Goal: Task Accomplishment & Management: Complete application form

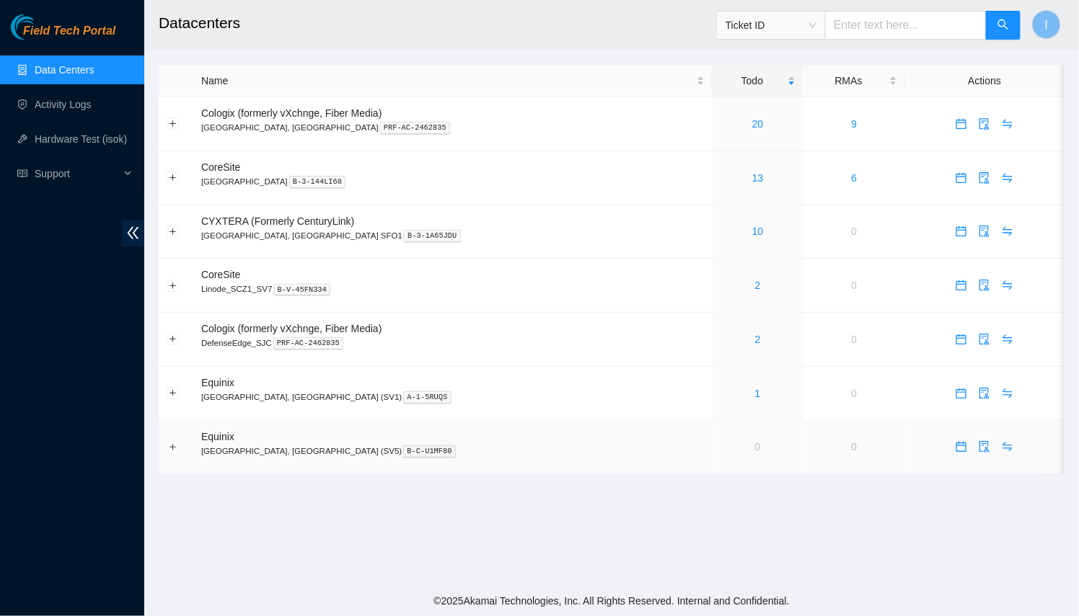
click at [928, 428] on td at bounding box center [984, 448] width 159 height 54
click at [752, 174] on link "13" at bounding box center [758, 178] width 12 height 12
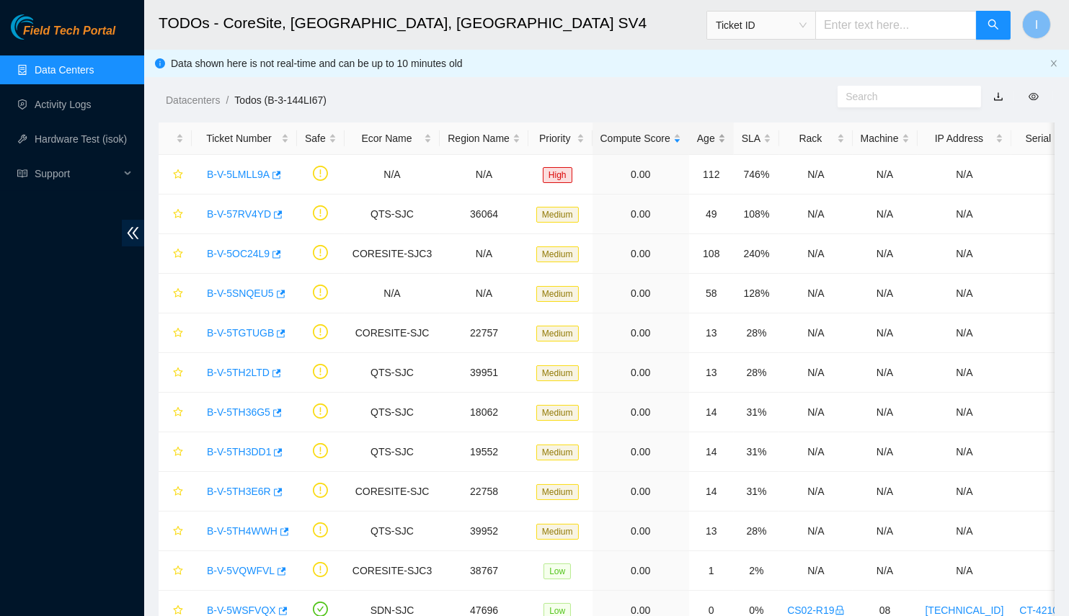
click at [697, 146] on div "Age" at bounding box center [711, 138] width 29 height 16
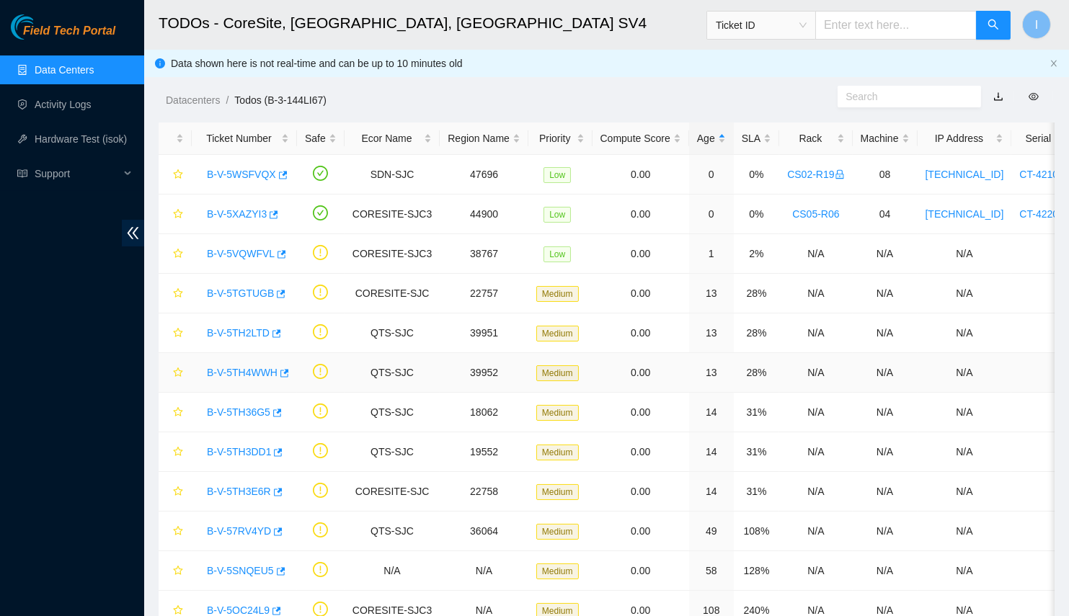
scroll to position [102, 0]
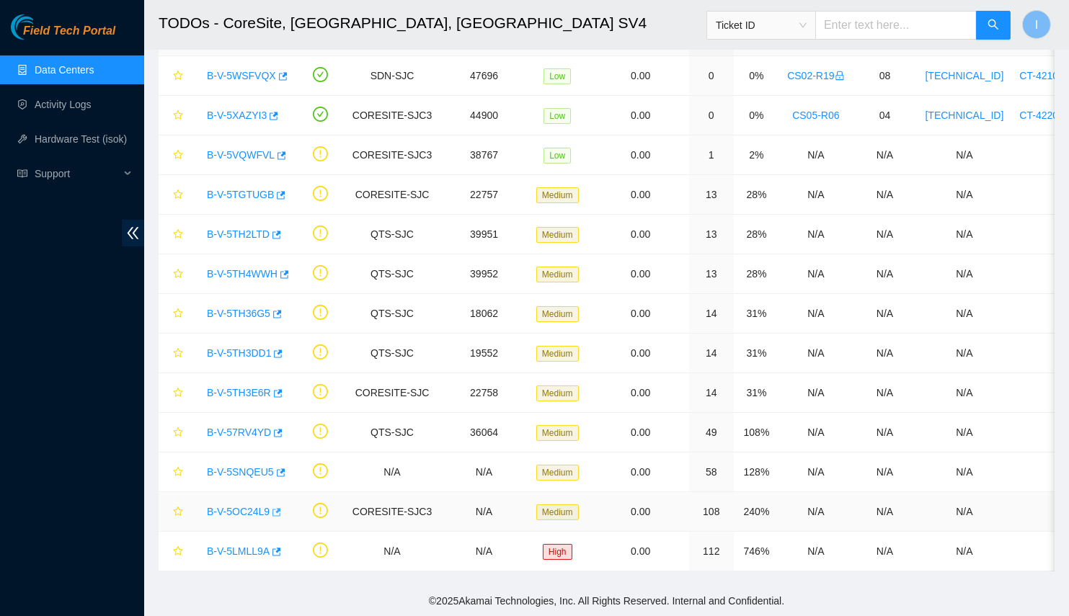
click at [273, 508] on icon "button" at bounding box center [277, 512] width 9 height 8
click at [273, 548] on icon "button" at bounding box center [277, 552] width 9 height 8
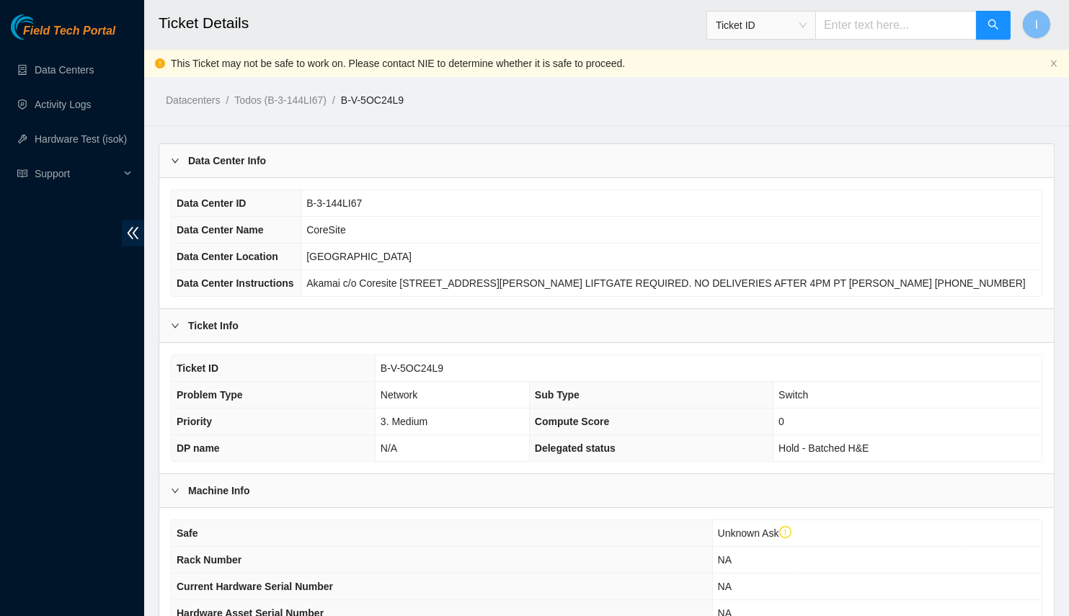
click at [364, 178] on div "Data Center ID B-3-144LI67 Data Center Name CoreSite Data Center Location Santa…" at bounding box center [606, 243] width 895 height 130
click at [360, 169] on div "Data Center Info" at bounding box center [606, 160] width 895 height 33
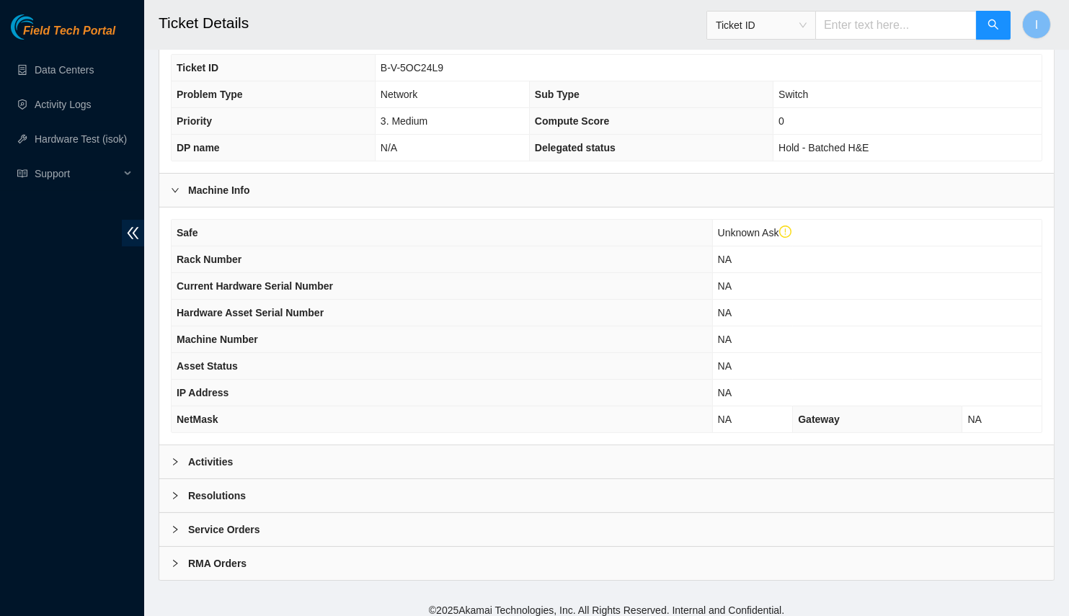
click at [314, 447] on div "Activities" at bounding box center [606, 462] width 895 height 33
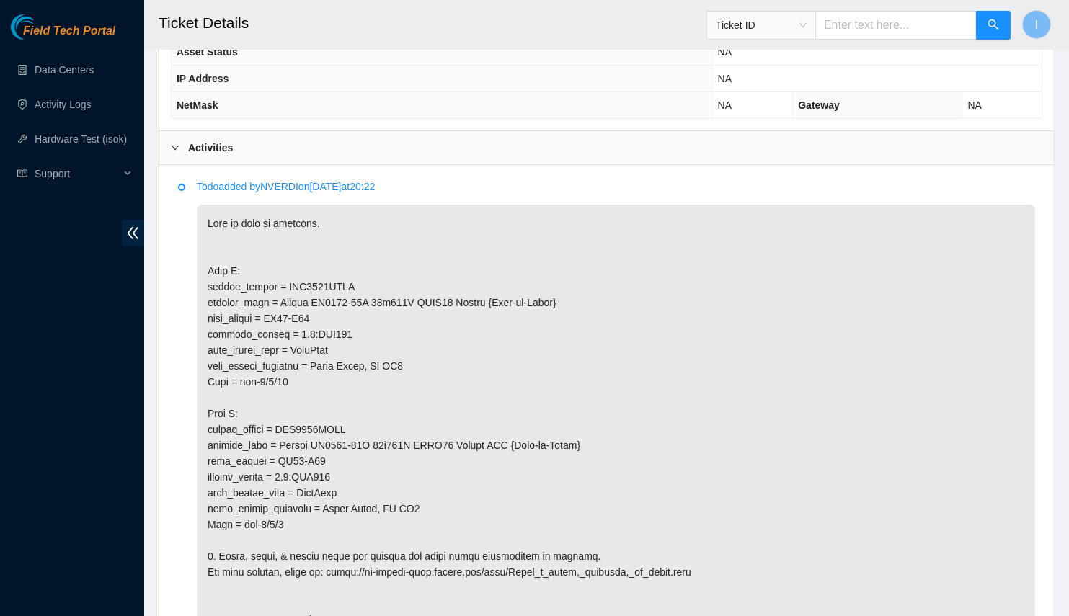
scroll to position [570, 0]
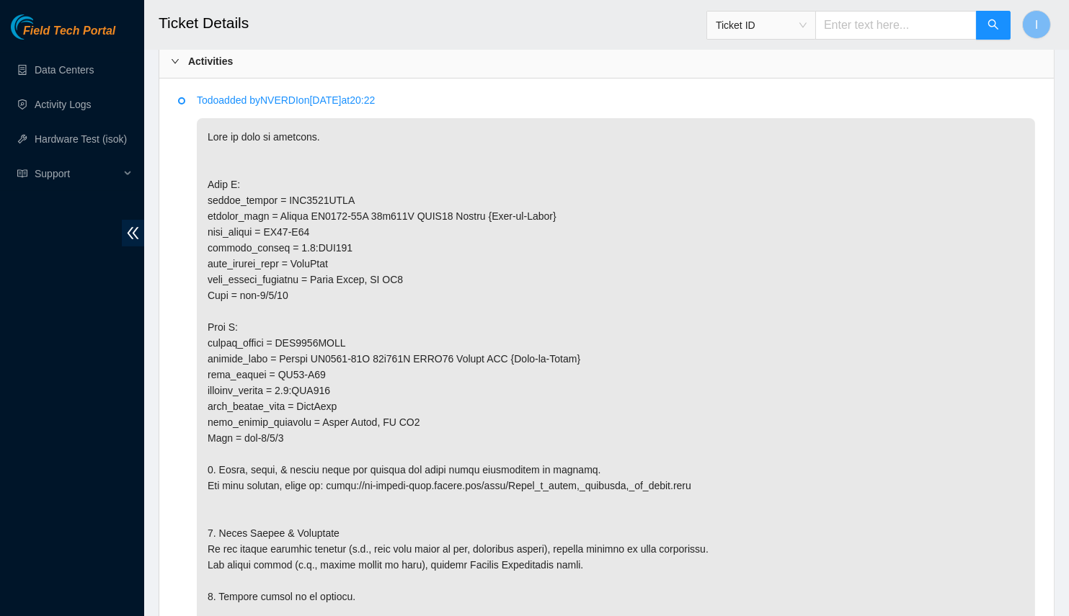
click at [337, 128] on p at bounding box center [616, 414] width 838 height 593
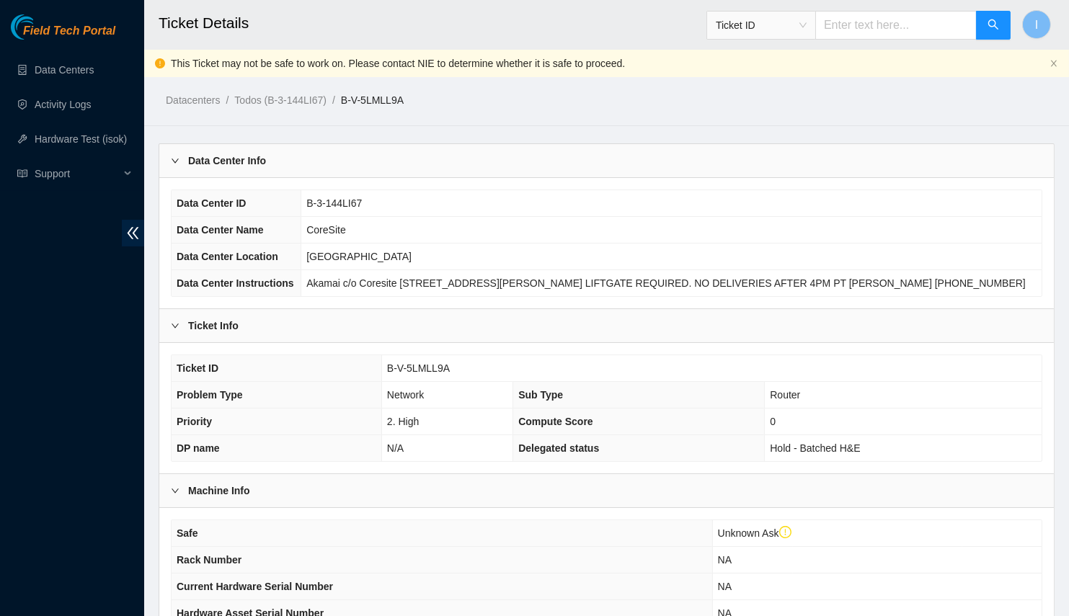
drag, startPoint x: 422, startPoint y: 145, endPoint x: 338, endPoint y: 164, distance: 86.4
click at [338, 164] on div "Data Center Info" at bounding box center [606, 160] width 895 height 33
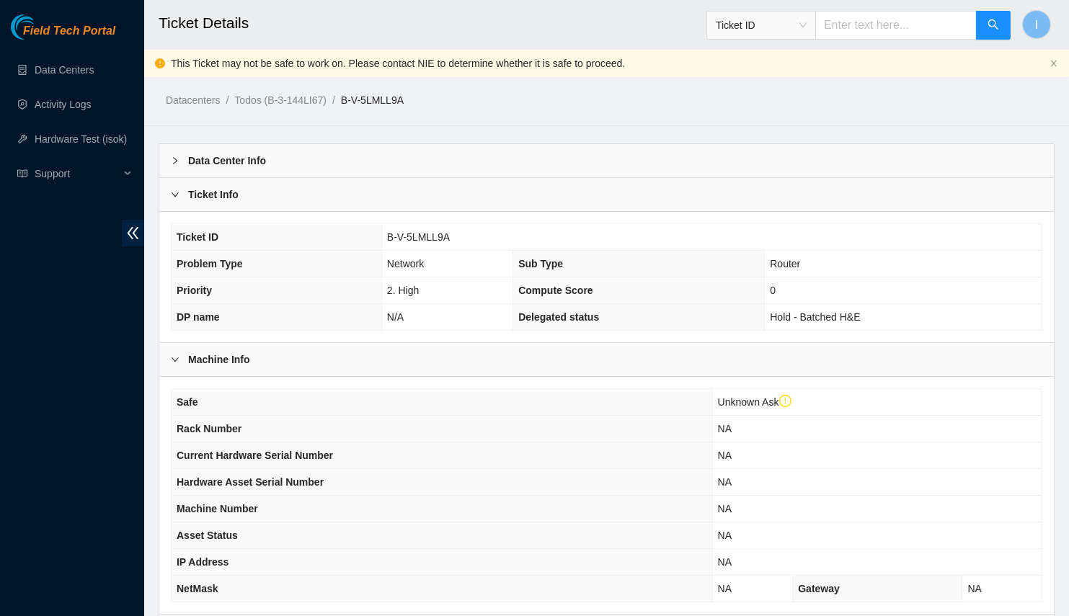
scroll to position [169, 0]
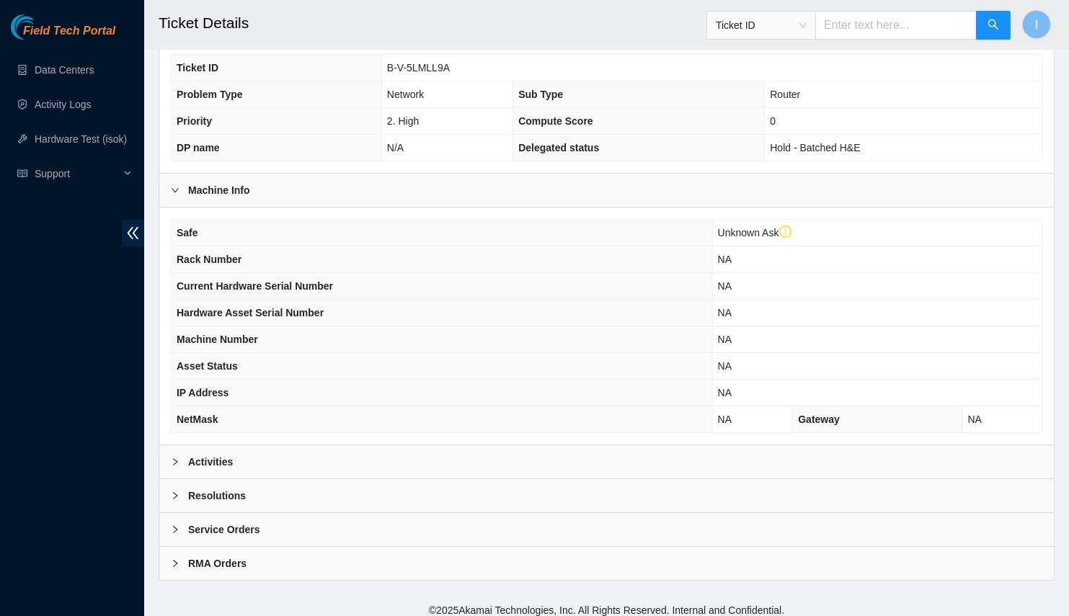
click at [314, 463] on div "Activities" at bounding box center [606, 462] width 895 height 33
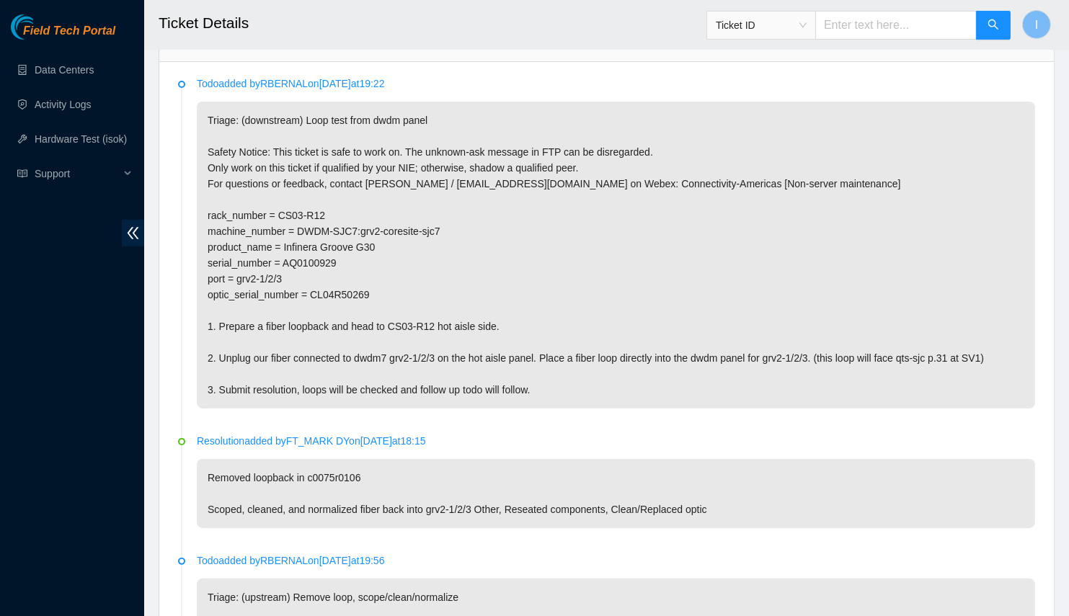
scroll to position [584, 0]
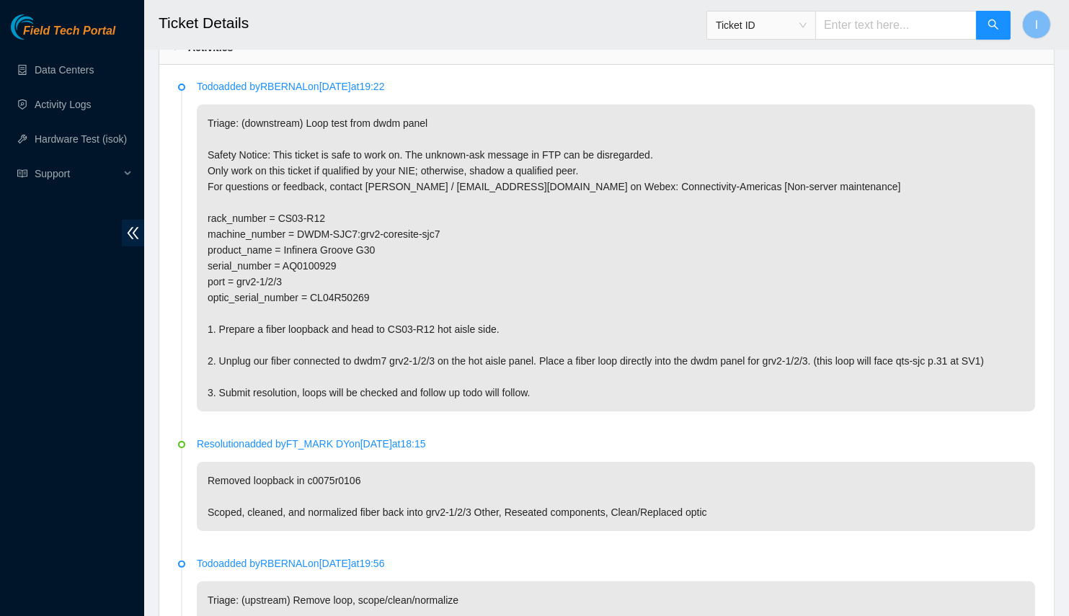
click at [342, 230] on p "Triage: (downstream) Loop test from dwdm panel Safety Notice: This ticket is sa…" at bounding box center [616, 258] width 838 height 307
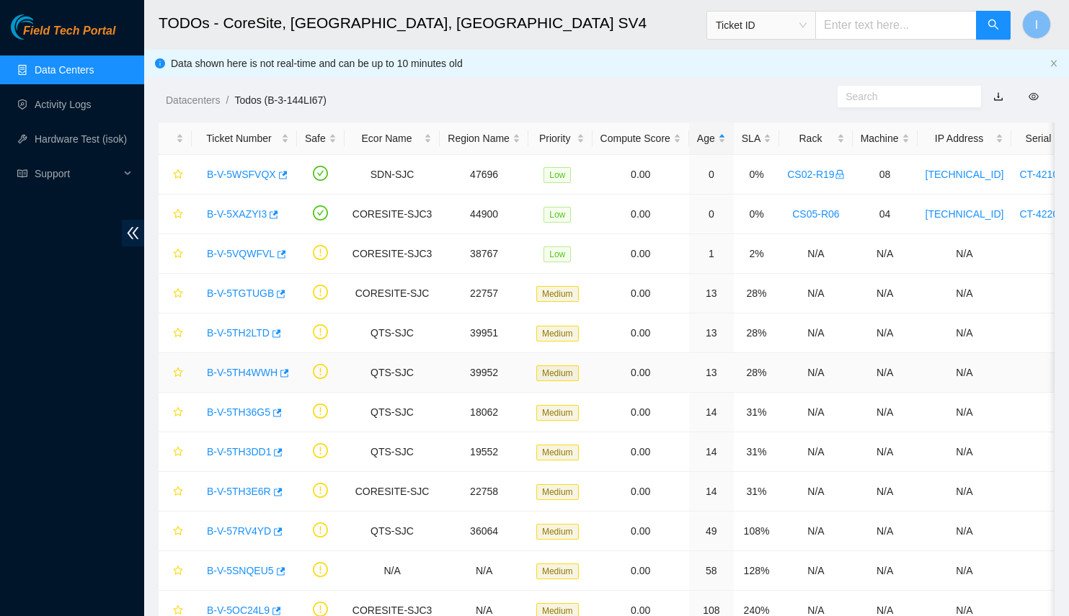
scroll to position [102, 0]
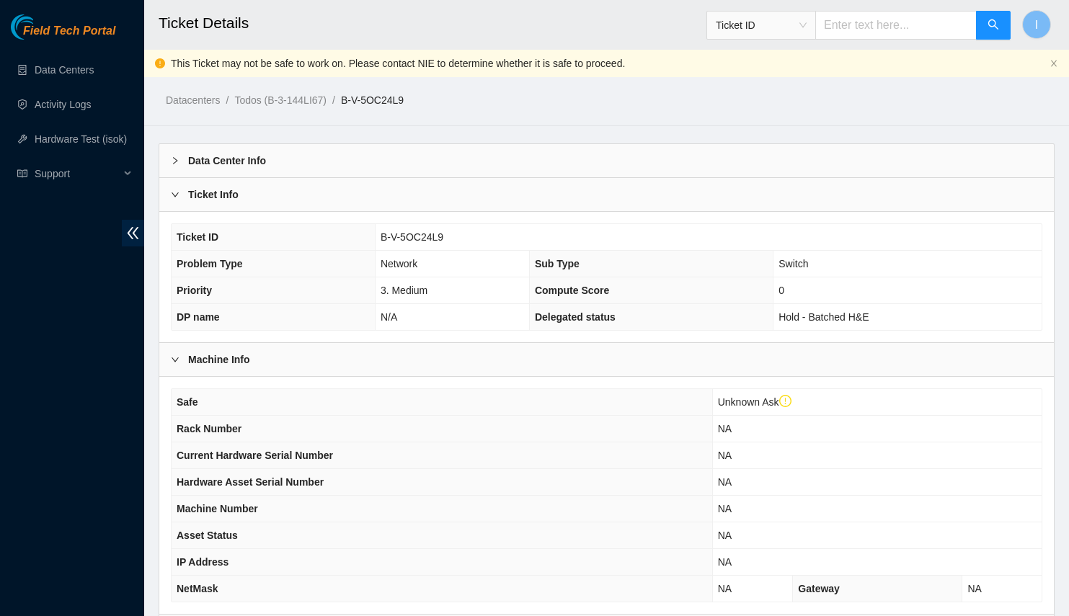
scroll to position [570, 0]
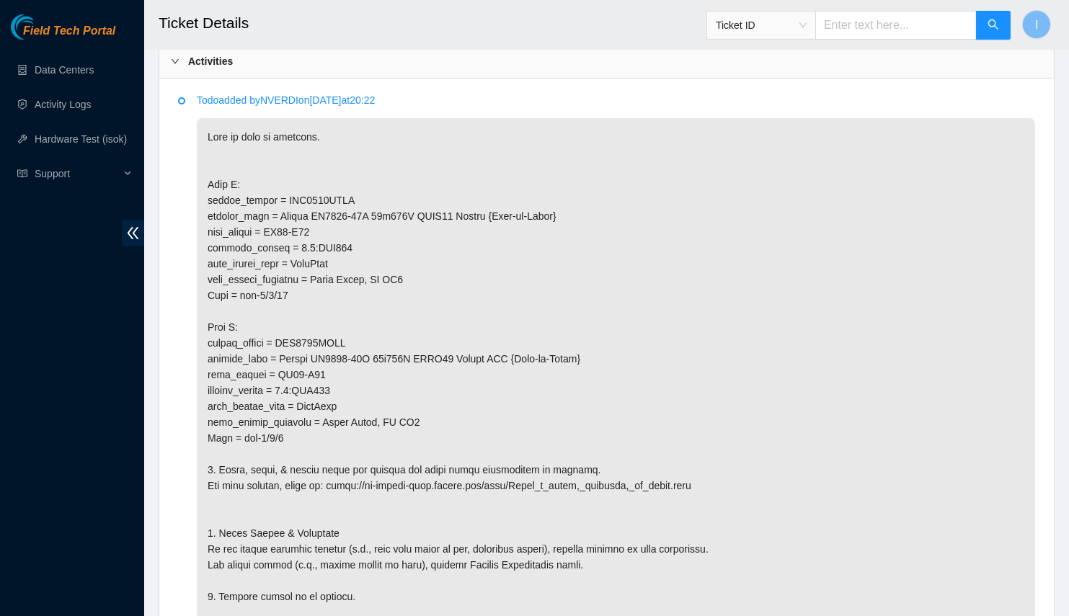
click at [407, 291] on p at bounding box center [616, 414] width 838 height 593
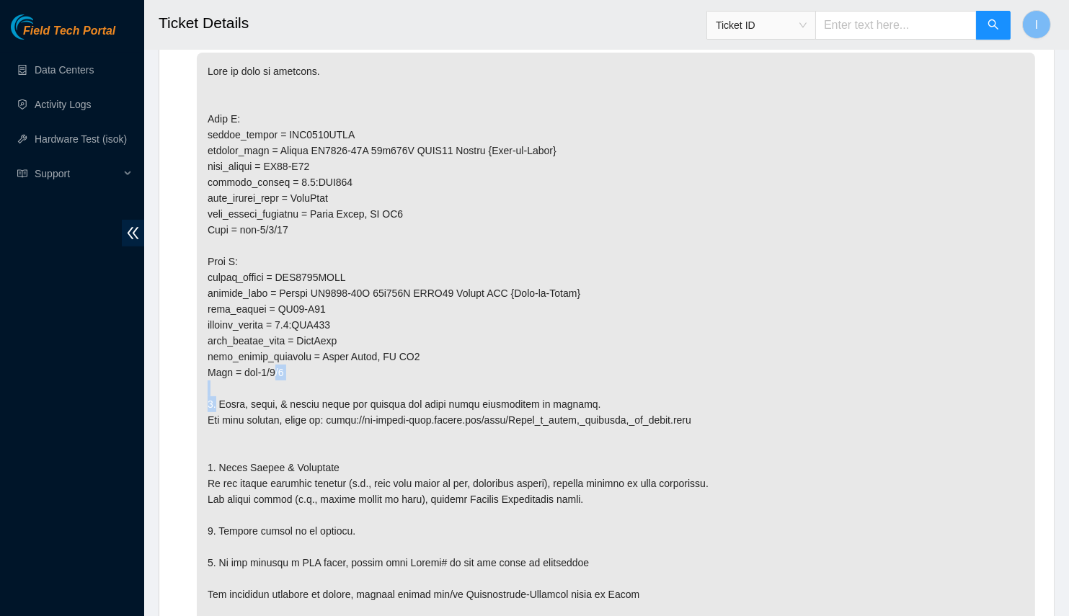
drag, startPoint x: 262, startPoint y: 389, endPoint x: 308, endPoint y: 383, distance: 46.5
click at [304, 383] on p at bounding box center [616, 349] width 838 height 593
click at [302, 380] on p at bounding box center [616, 349] width 838 height 593
click at [391, 195] on p at bounding box center [616, 349] width 838 height 593
drag, startPoint x: 301, startPoint y: 379, endPoint x: 240, endPoint y: 383, distance: 60.7
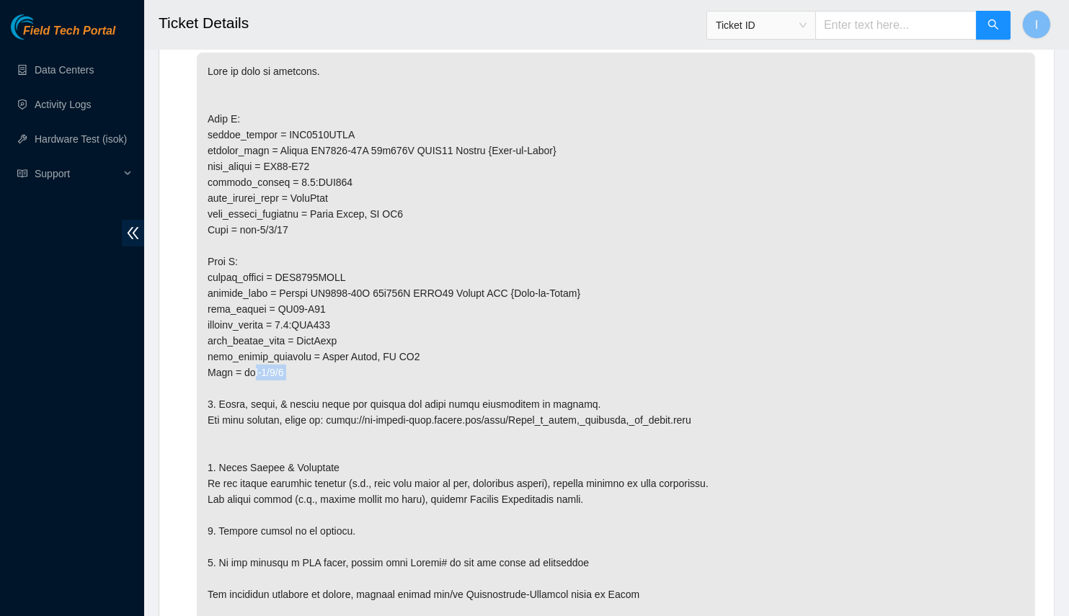
click at [240, 383] on p at bounding box center [616, 349] width 838 height 593
copy p "eth-1/1/9"
drag, startPoint x: 332, startPoint y: 167, endPoint x: 267, endPoint y: 172, distance: 64.4
click at [267, 172] on p at bounding box center [616, 349] width 838 height 593
click at [272, 172] on p at bounding box center [616, 349] width 838 height 593
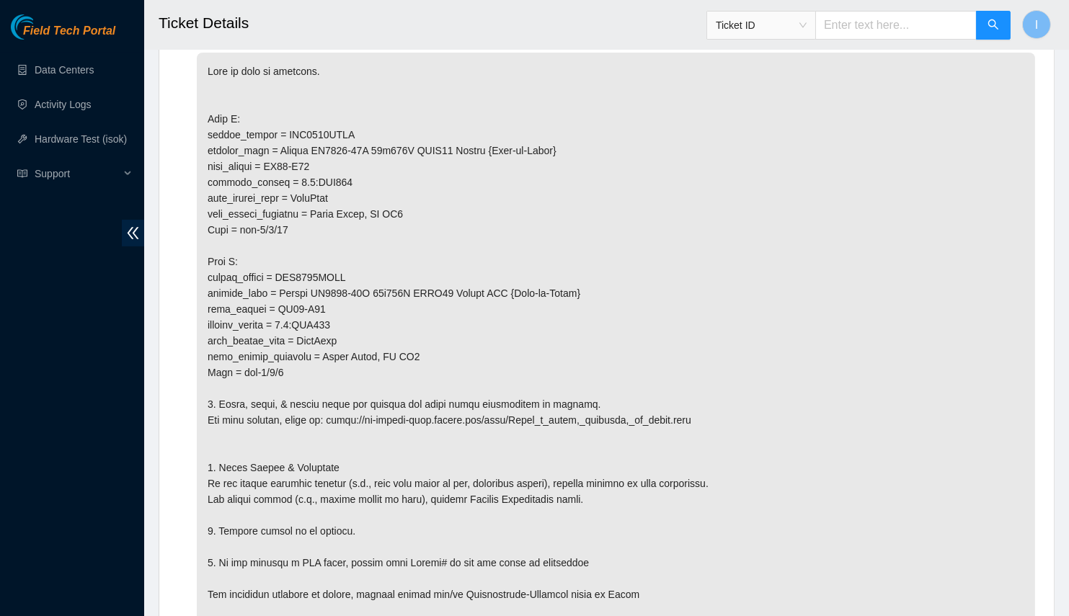
click at [291, 174] on p at bounding box center [616, 349] width 838 height 593
drag, startPoint x: 291, startPoint y: 174, endPoint x: 319, endPoint y: 174, distance: 27.4
click at [319, 174] on p at bounding box center [616, 349] width 838 height 593
copy p "CS03-R01 m"
click at [308, 177] on p at bounding box center [616, 349] width 838 height 593
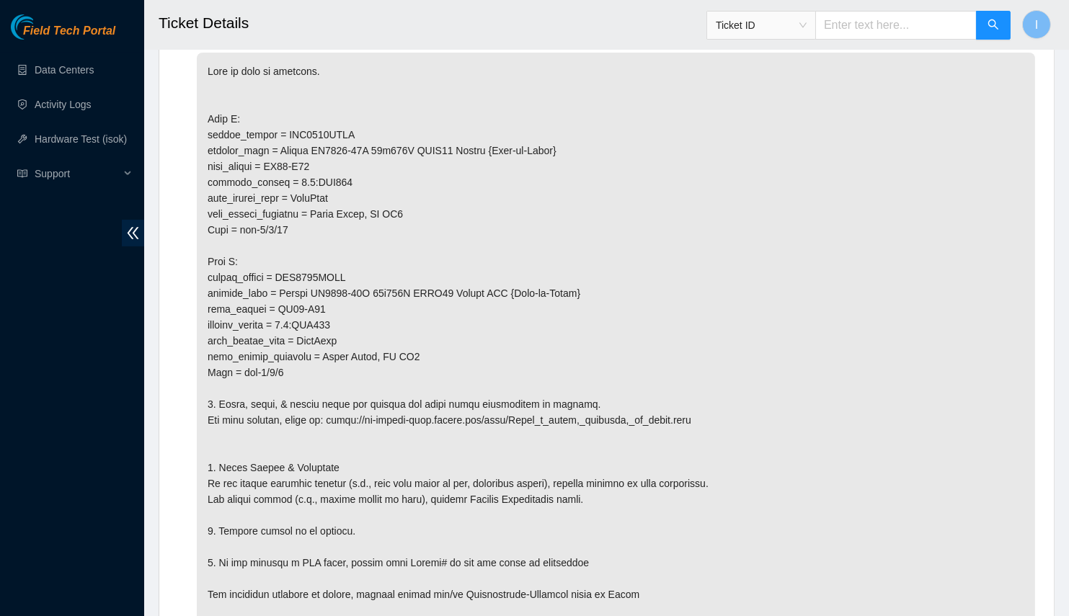
click at [292, 177] on p at bounding box center [616, 349] width 838 height 593
drag, startPoint x: 293, startPoint y: 177, endPoint x: 316, endPoint y: 177, distance: 23.1
click at [316, 177] on p at bounding box center [616, 349] width 838 height 593
click at [320, 144] on p at bounding box center [616, 349] width 838 height 593
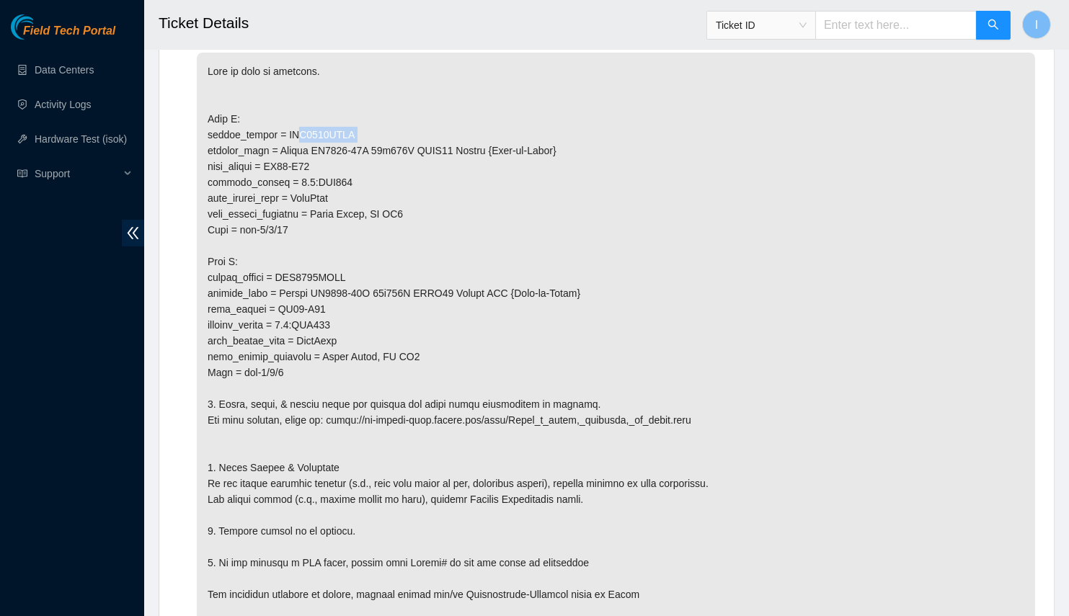
copy p "AAA2003AAGJ"
click at [296, 167] on p at bounding box center [616, 349] width 838 height 593
click at [283, 176] on p at bounding box center [616, 349] width 838 height 593
drag, startPoint x: 283, startPoint y: 176, endPoint x: 311, endPoint y: 172, distance: 27.6
click at [311, 172] on p at bounding box center [616, 349] width 838 height 593
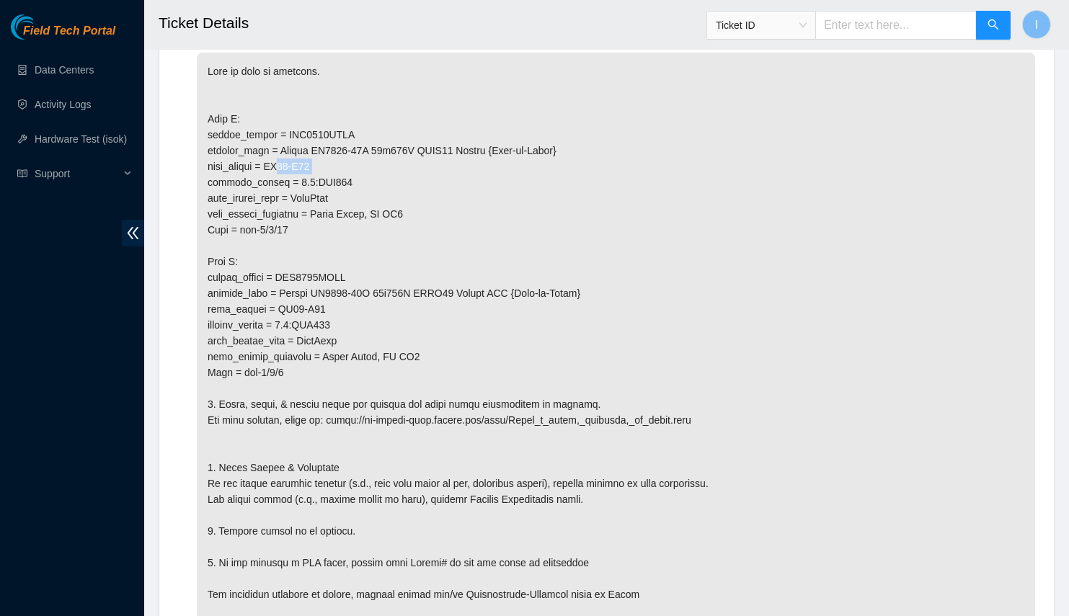
copy p "CS03-R01"
click at [310, 146] on p at bounding box center [616, 349] width 838 height 593
copy p "AAA2003AAGJ"
drag, startPoint x: 258, startPoint y: 238, endPoint x: 284, endPoint y: 237, distance: 26.0
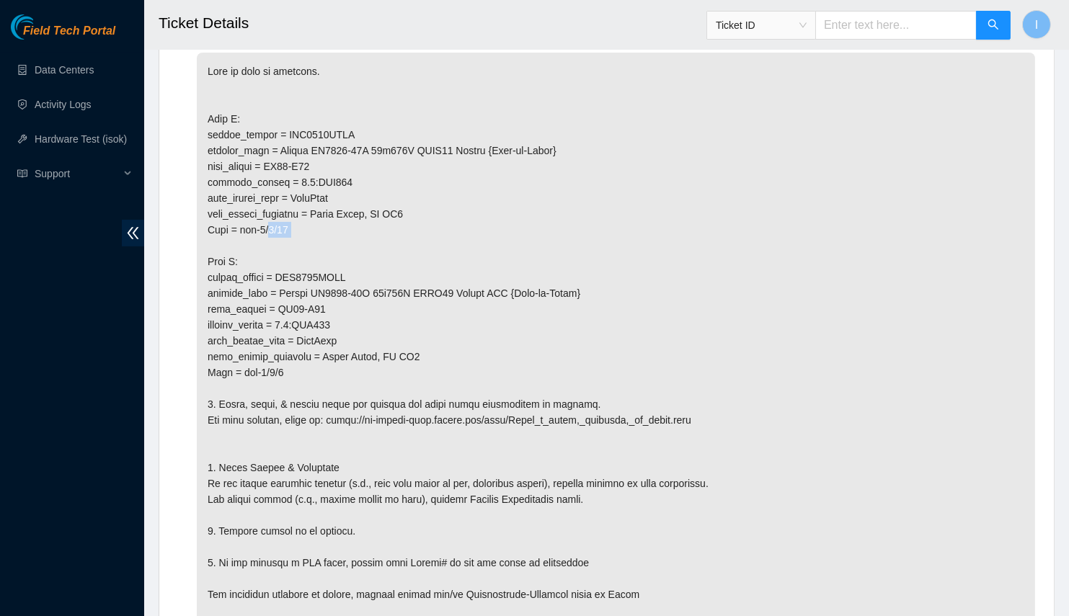
click at [284, 237] on p at bounding box center [616, 349] width 838 height 593
copy p "1/1/21"
click at [292, 320] on p at bounding box center [616, 349] width 838 height 593
drag, startPoint x: 292, startPoint y: 320, endPoint x: 308, endPoint y: 319, distance: 15.9
click at [308, 319] on p at bounding box center [616, 349] width 838 height 593
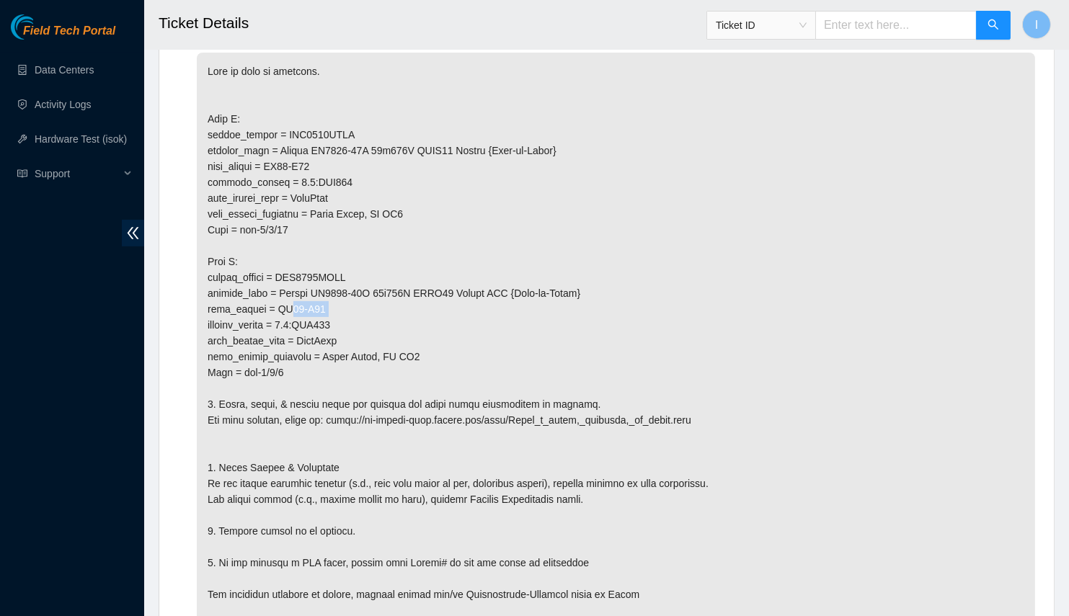
copy p "CS03-R02"
click at [306, 288] on p at bounding box center [616, 349] width 838 height 593
copy p "AAA2111AACF"
drag, startPoint x: 312, startPoint y: 345, endPoint x: 313, endPoint y: 370, distance: 25.2
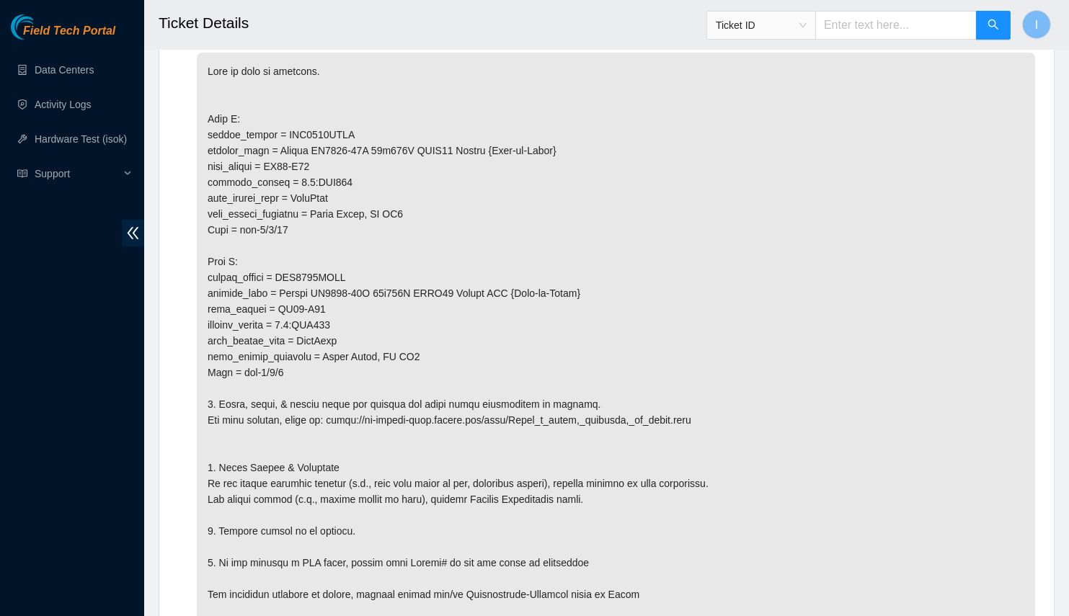
click at [312, 345] on p at bounding box center [616, 349] width 838 height 593
click at [257, 380] on p at bounding box center [616, 349] width 838 height 593
drag, startPoint x: 257, startPoint y: 380, endPoint x: 280, endPoint y: 380, distance: 22.3
click at [280, 380] on p at bounding box center [616, 349] width 838 height 593
copy p "1/1/9 1"
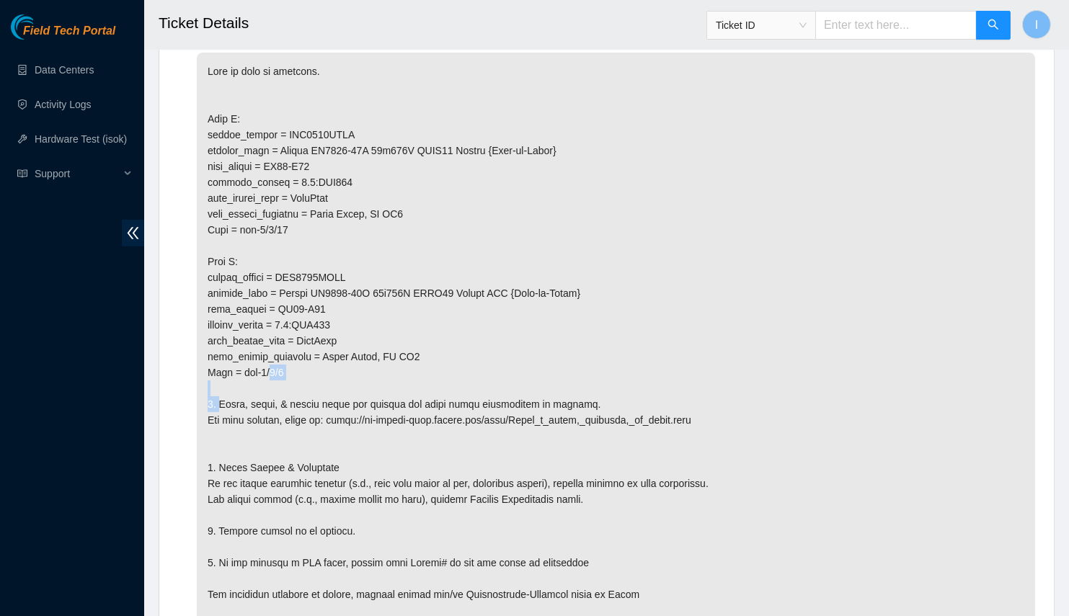
click at [293, 398] on p at bounding box center [616, 349] width 838 height 593
click at [284, 373] on p at bounding box center [616, 349] width 838 height 593
drag, startPoint x: 281, startPoint y: 379, endPoint x: 257, endPoint y: 381, distance: 23.8
click at [257, 381] on p at bounding box center [616, 349] width 838 height 593
copy p "1/1/9"
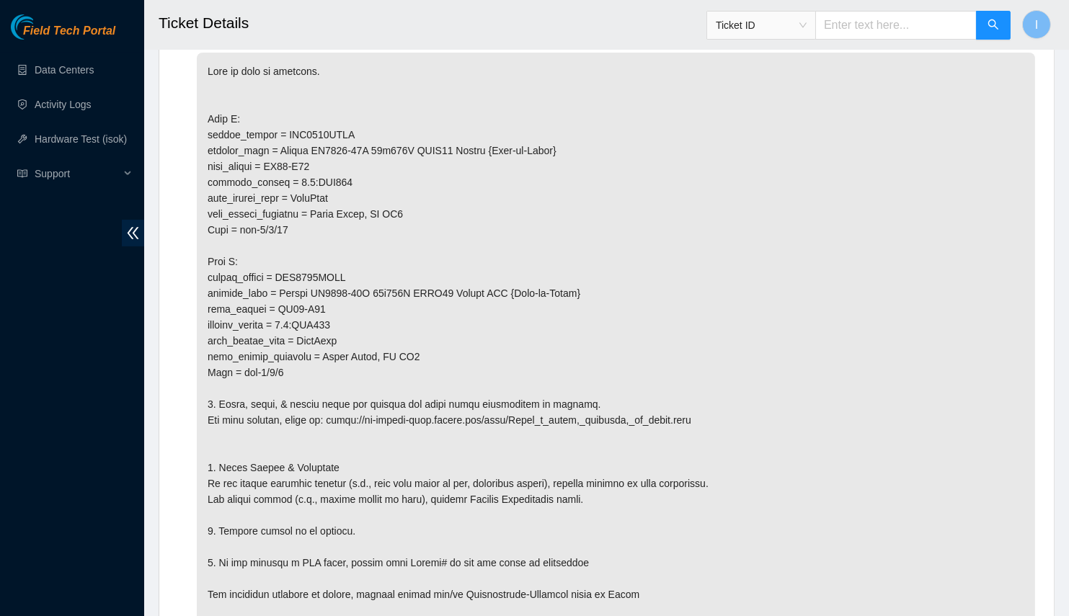
click at [823, 264] on p at bounding box center [616, 349] width 838 height 593
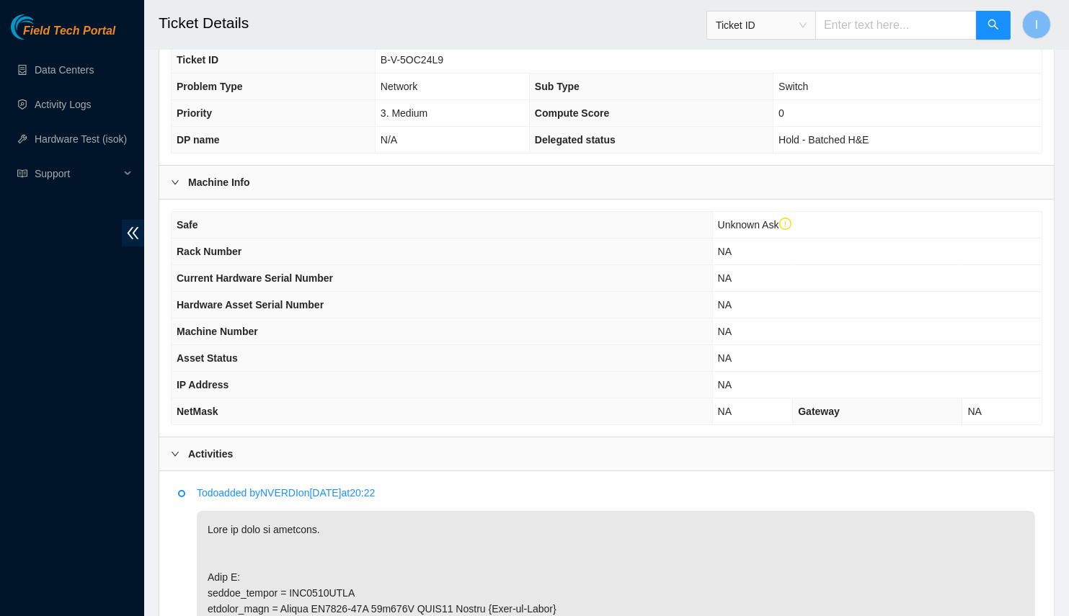
scroll to position [505, 0]
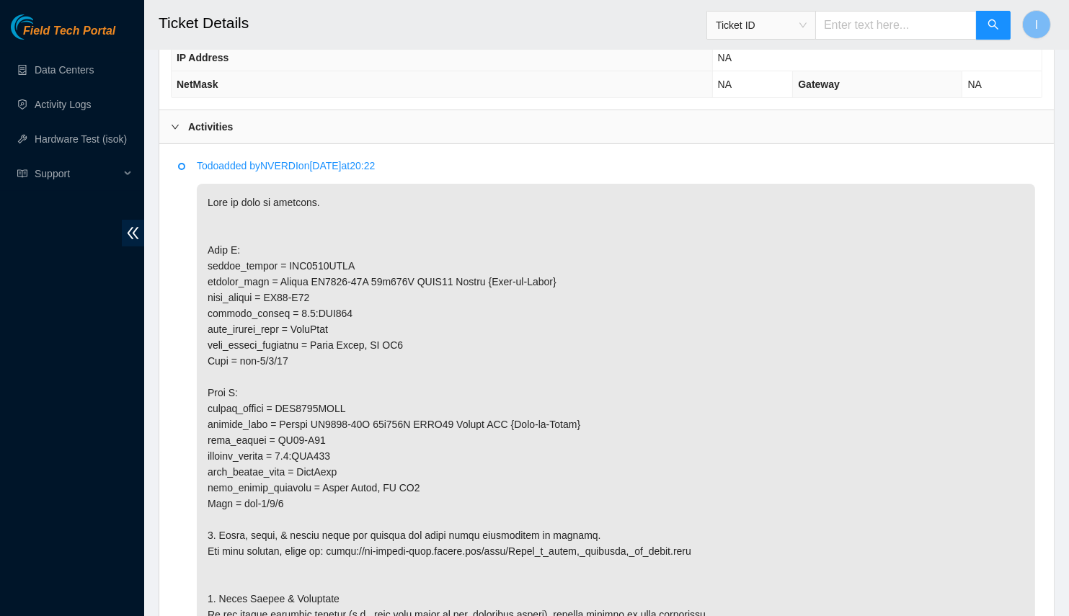
click at [291, 164] on p "Todo added by NVERDI on 2025-09-30 at 20:22" at bounding box center [616, 166] width 838 height 16
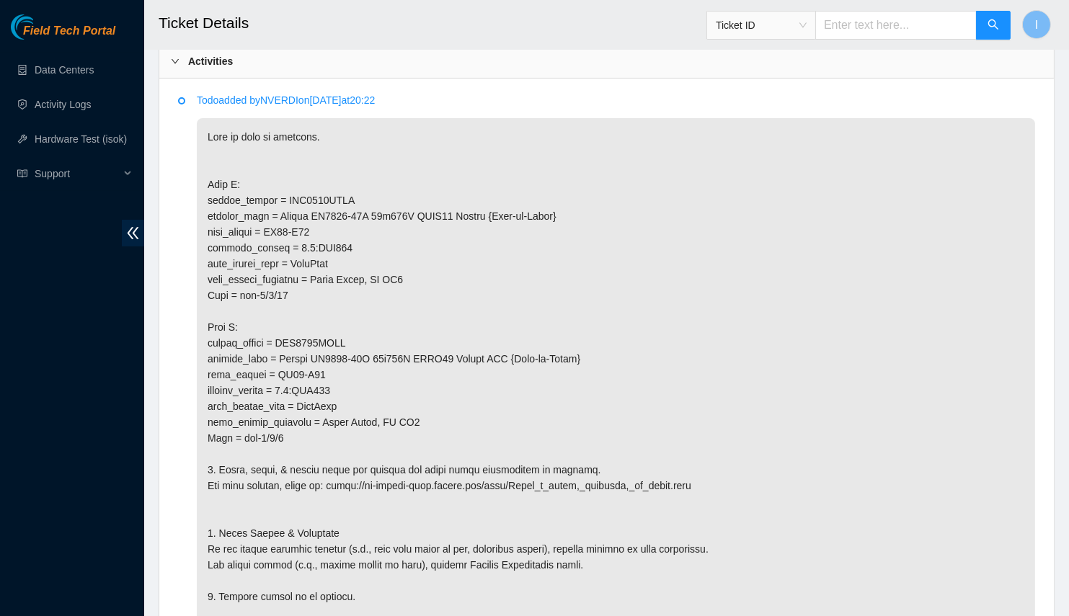
click at [272, 97] on p "Todo added by NVERDI on 2025-09-30 at 20:22" at bounding box center [616, 100] width 838 height 16
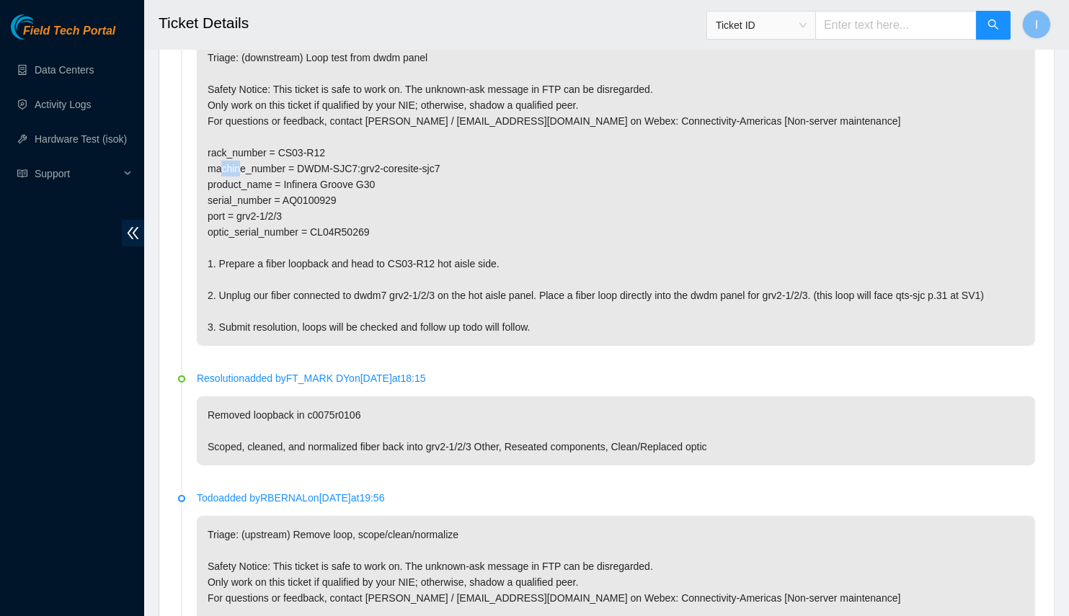
scroll to position [584, 0]
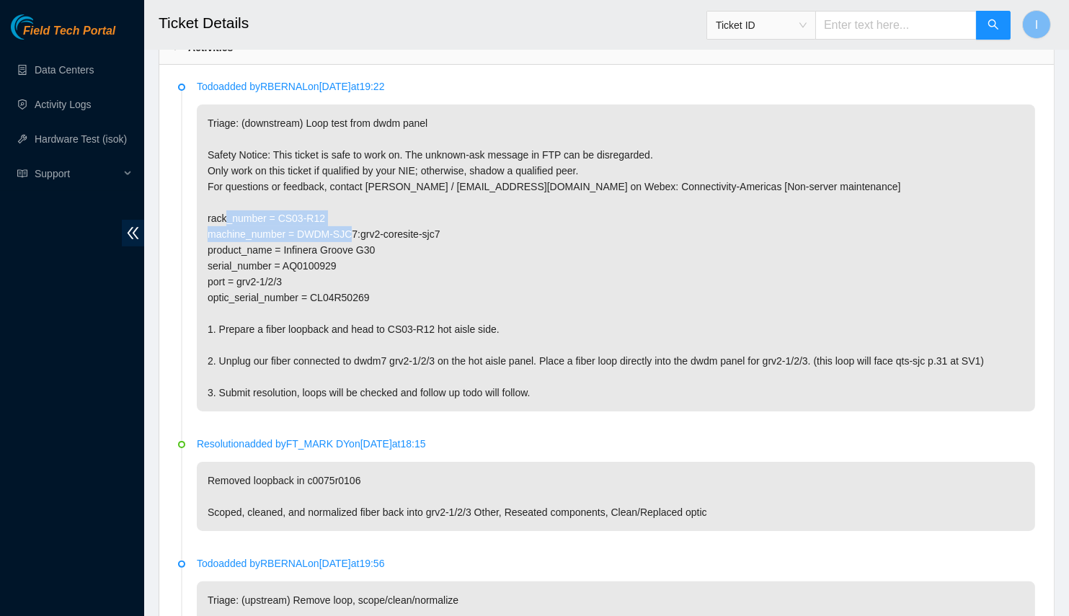
click at [482, 229] on p "Triage: (downstream) Loop test from dwdm panel Safety Notice: This ticket is sa…" at bounding box center [616, 258] width 838 height 307
click at [475, 249] on p "Triage: (downstream) Loop test from dwdm panel Safety Notice: This ticket is sa…" at bounding box center [616, 258] width 838 height 307
click at [322, 354] on p "Triage: (downstream) Loop test from dwdm panel Safety Notice: This ticket is sa…" at bounding box center [616, 258] width 838 height 307
drag, startPoint x: 322, startPoint y: 354, endPoint x: 435, endPoint y: 354, distance: 113.2
click at [435, 354] on p "Triage: (downstream) Loop test from dwdm panel Safety Notice: This ticket is sa…" at bounding box center [616, 258] width 838 height 307
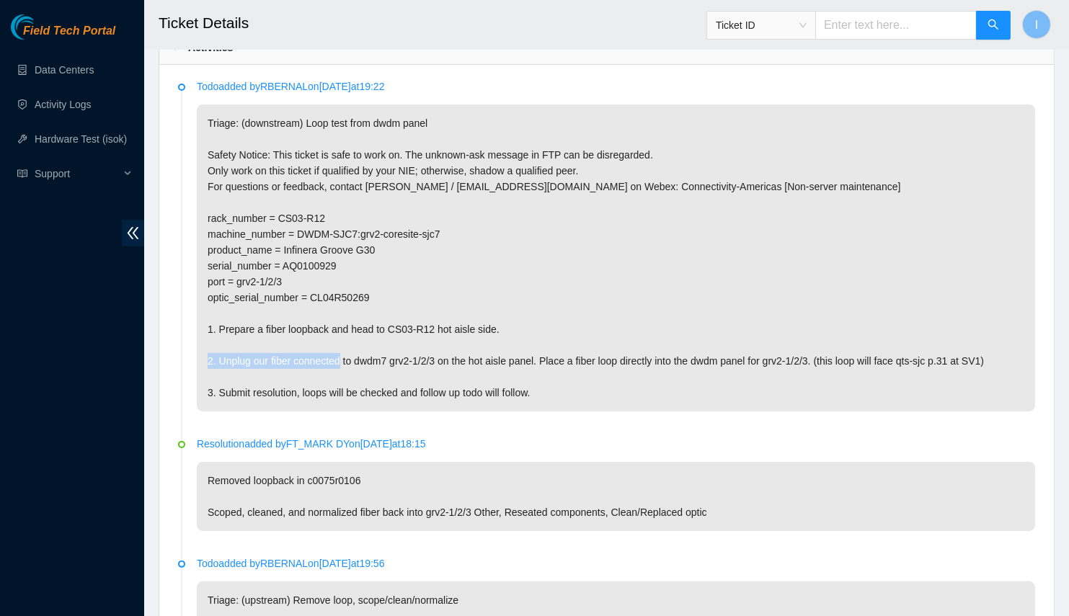
copy p "connected to dwdm7 grv2-1/2/3"
click at [303, 350] on p "Triage: (downstream) Loop test from dwdm panel Safety Notice: This ticket is sa…" at bounding box center [616, 258] width 838 height 307
drag, startPoint x: 303, startPoint y: 350, endPoint x: 532, endPoint y: 355, distance: 229.3
click at [532, 355] on p "Triage: (downstream) Loop test from dwdm panel Safety Notice: This ticket is sa…" at bounding box center [616, 258] width 838 height 307
click at [484, 331] on p "Triage: (downstream) Loop test from dwdm panel Safety Notice: This ticket is sa…" at bounding box center [616, 258] width 838 height 307
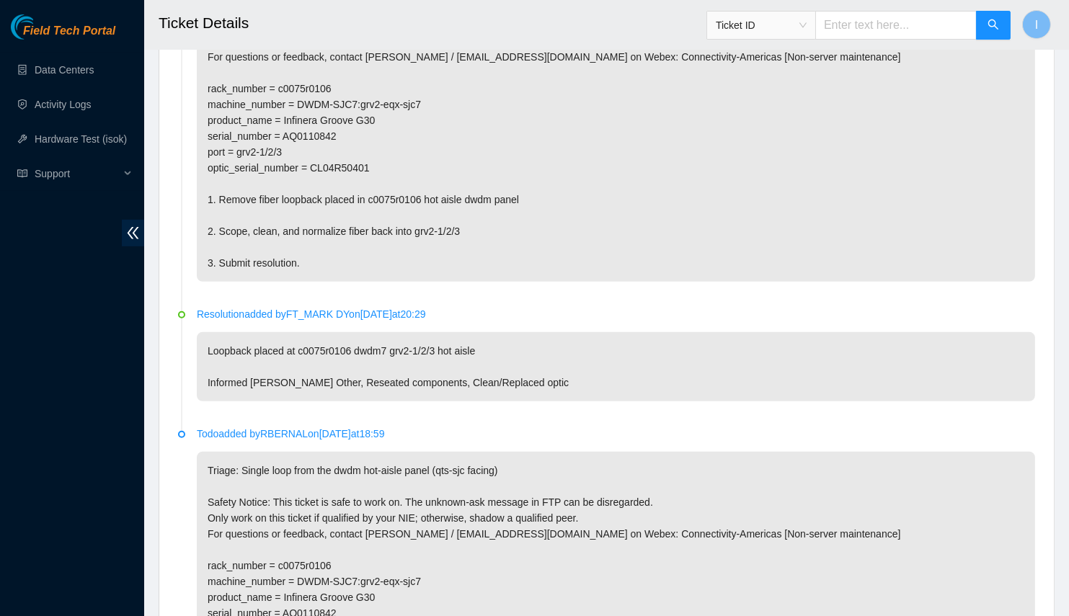
scroll to position [1322, 0]
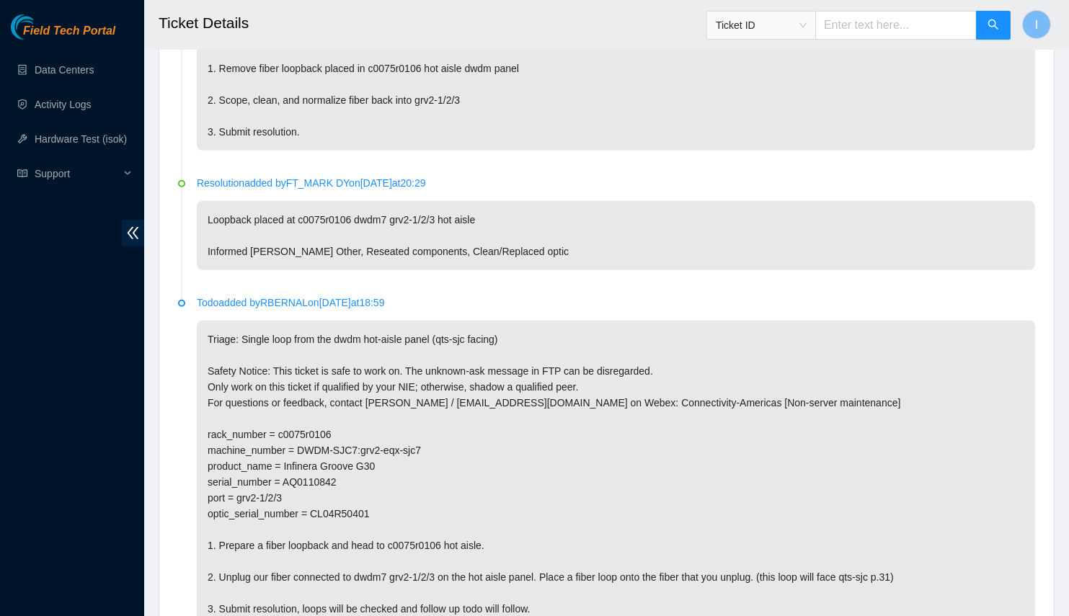
click at [350, 505] on p "Triage: Single loop from the dwdm hot-aisle panel (qts-sjc facing) Safety Notic…" at bounding box center [616, 474] width 838 height 307
copy p "CL04R50401"
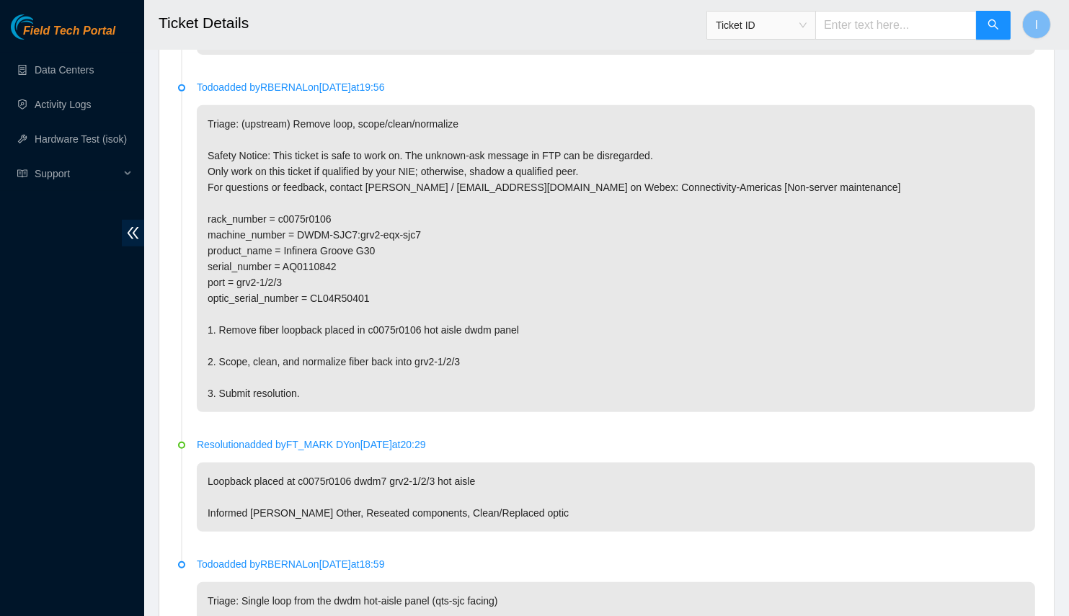
scroll to position [1126, 0]
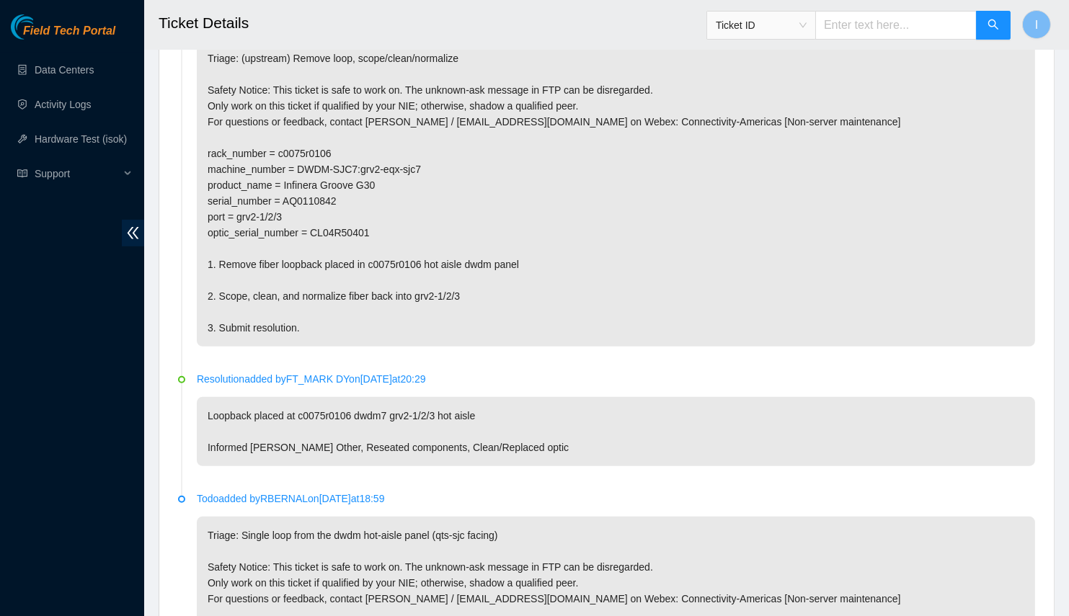
click at [419, 286] on p "Triage: (upstream) Remove loop, scope/clean/normalize Safety Notice: This ticke…" at bounding box center [616, 193] width 838 height 307
drag, startPoint x: 418, startPoint y: 286, endPoint x: 464, endPoint y: 290, distance: 45.6
click at [464, 290] on p "Triage: (upstream) Remove loop, scope/clean/normalize Safety Notice: This ticke…" at bounding box center [616, 193] width 838 height 307
copy p "grv2-1/2/3 3"
click at [441, 285] on p "Triage: (upstream) Remove loop, scope/clean/normalize Safety Notice: This ticke…" at bounding box center [616, 193] width 838 height 307
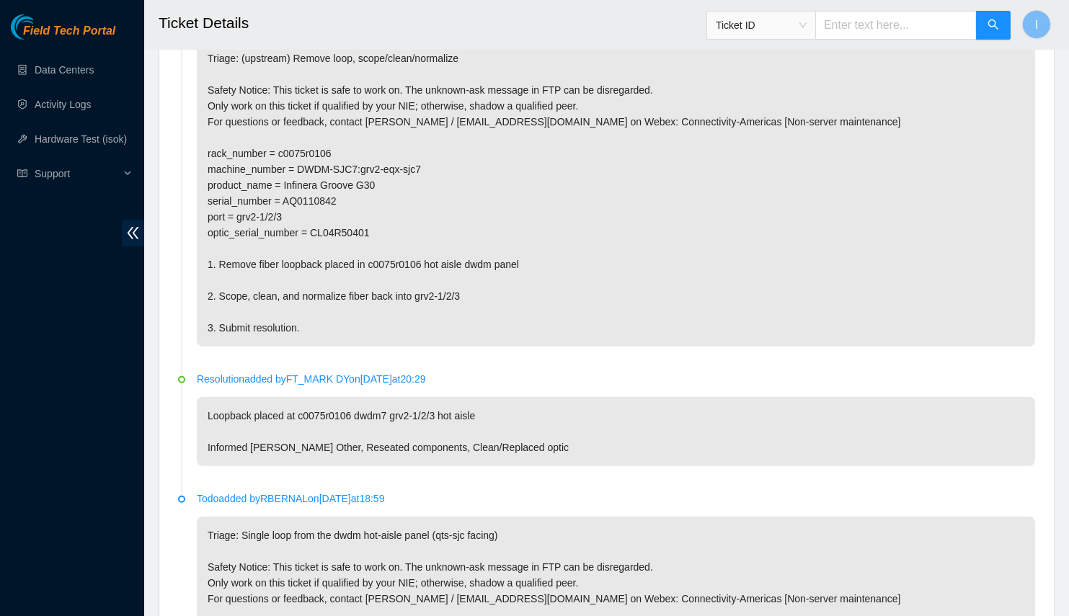
click at [411, 287] on p "Triage: (upstream) Remove loop, scope/clean/normalize Safety Notice: This ticke…" at bounding box center [616, 193] width 838 height 307
drag, startPoint x: 411, startPoint y: 287, endPoint x: 451, endPoint y: 289, distance: 40.4
click at [451, 289] on p "Triage: (upstream) Remove loop, scope/clean/normalize Safety Notice: This ticke…" at bounding box center [616, 193] width 838 height 307
copy p "grv2-1/2/3"
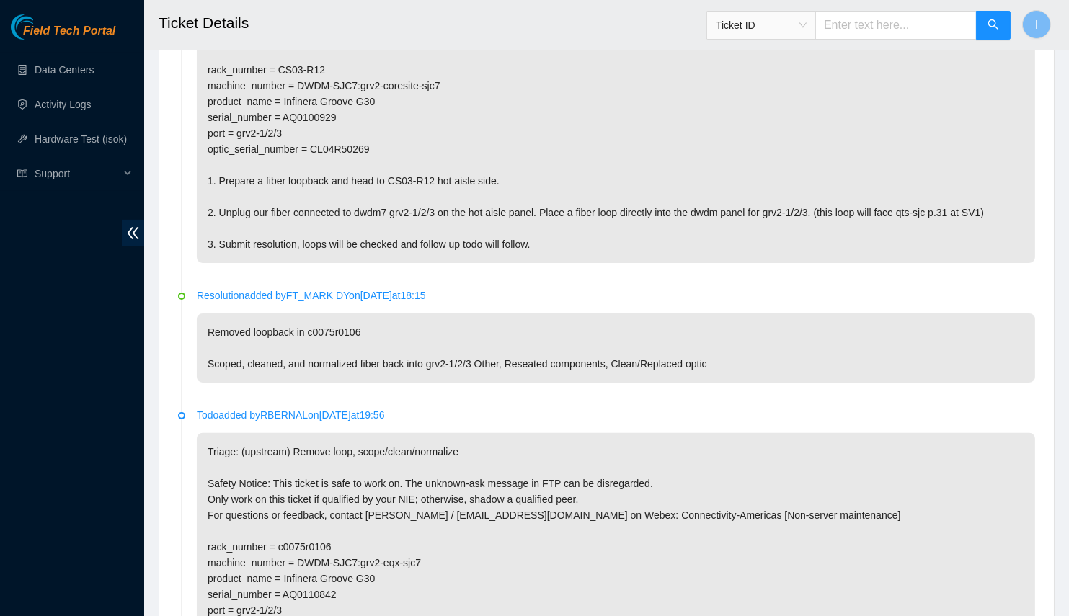
scroll to position [601, 0]
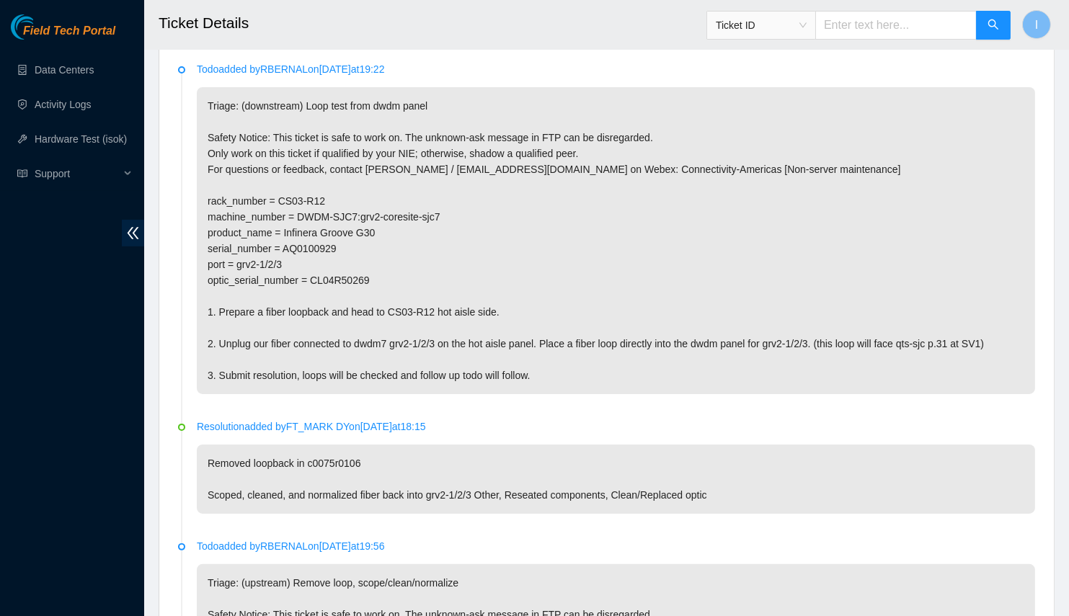
click at [402, 337] on p "Triage: (downstream) Loop test from dwdm panel Safety Notice: This ticket is sa…" at bounding box center [616, 240] width 838 height 307
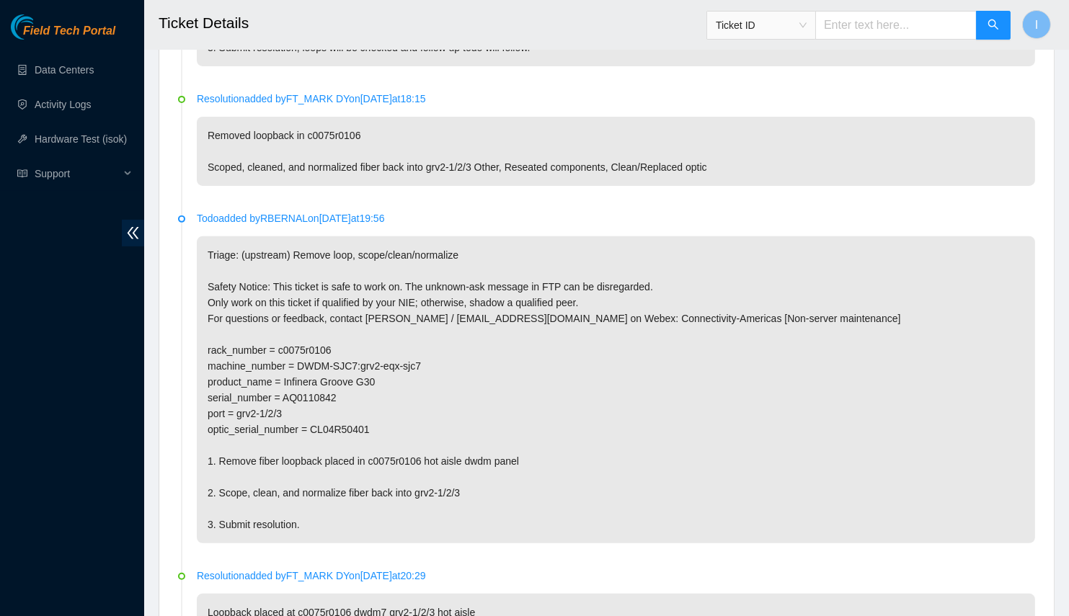
click at [398, 354] on p "Triage: (upstream) Remove loop, scope/clean/normalize Safety Notice: This ticke…" at bounding box center [616, 389] width 838 height 307
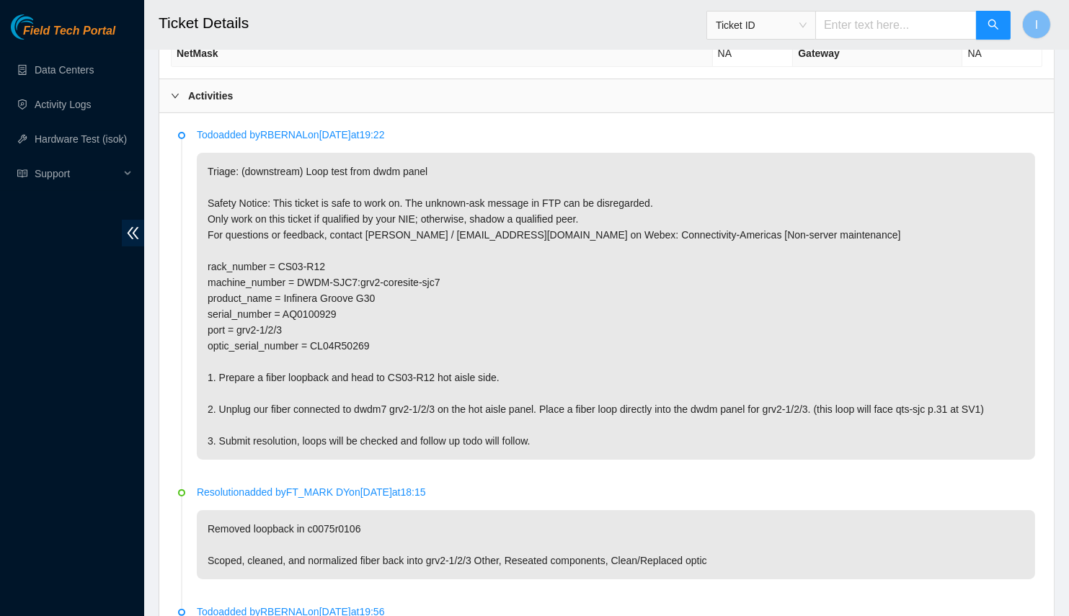
scroll to position [340, 0]
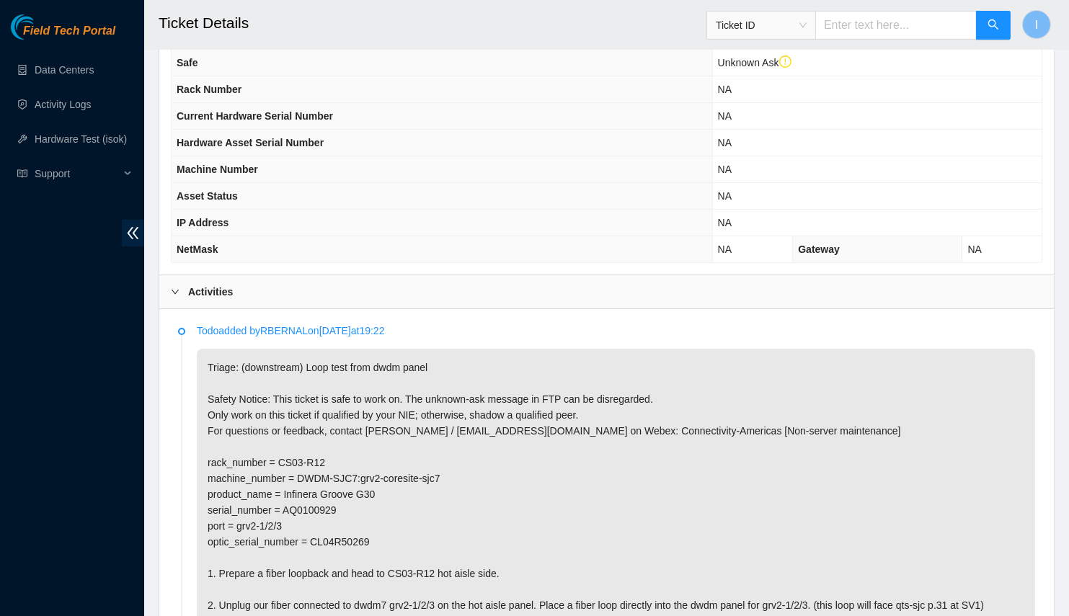
drag, startPoint x: 453, startPoint y: 342, endPoint x: 448, endPoint y: 359, distance: 17.1
click at [453, 349] on p "Triage: (downstream) Loop test from dwdm panel Safety Notice: This ticket is sa…" at bounding box center [616, 502] width 838 height 307
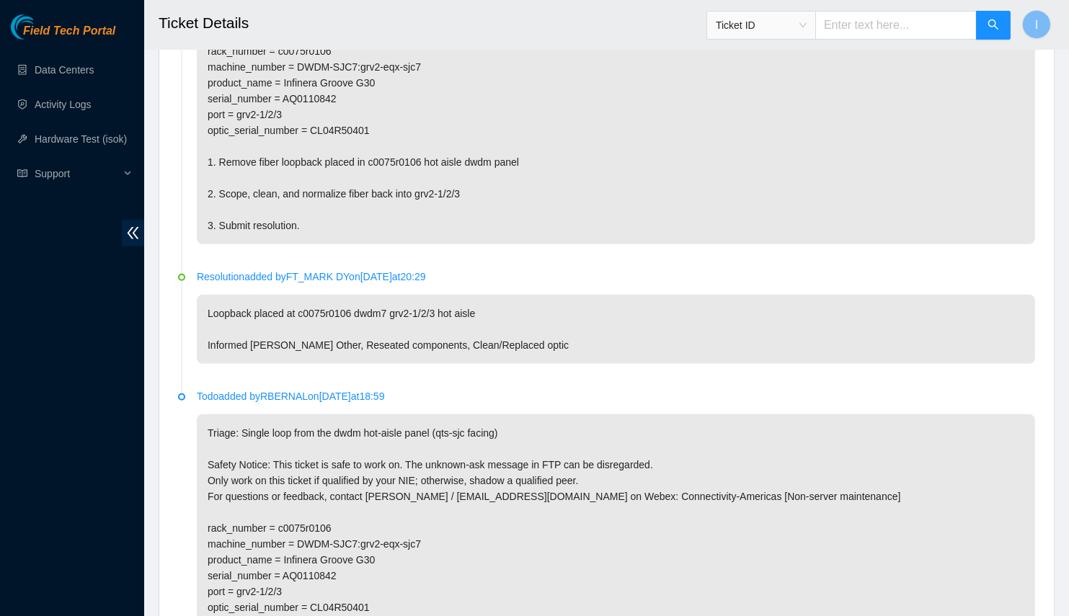
scroll to position [1519, 0]
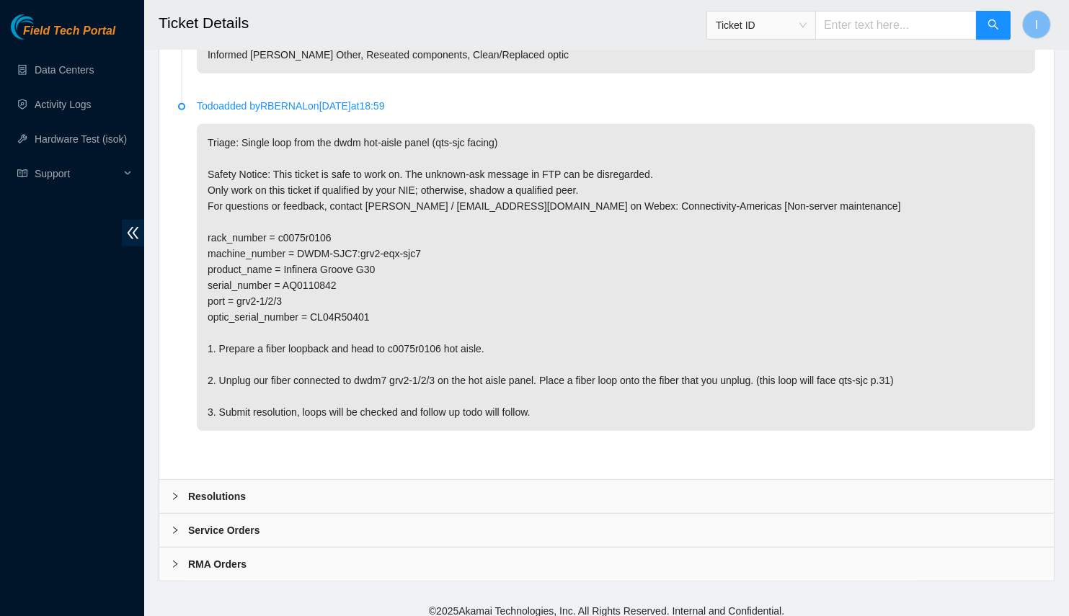
click at [417, 482] on div "Resolutions" at bounding box center [606, 496] width 895 height 33
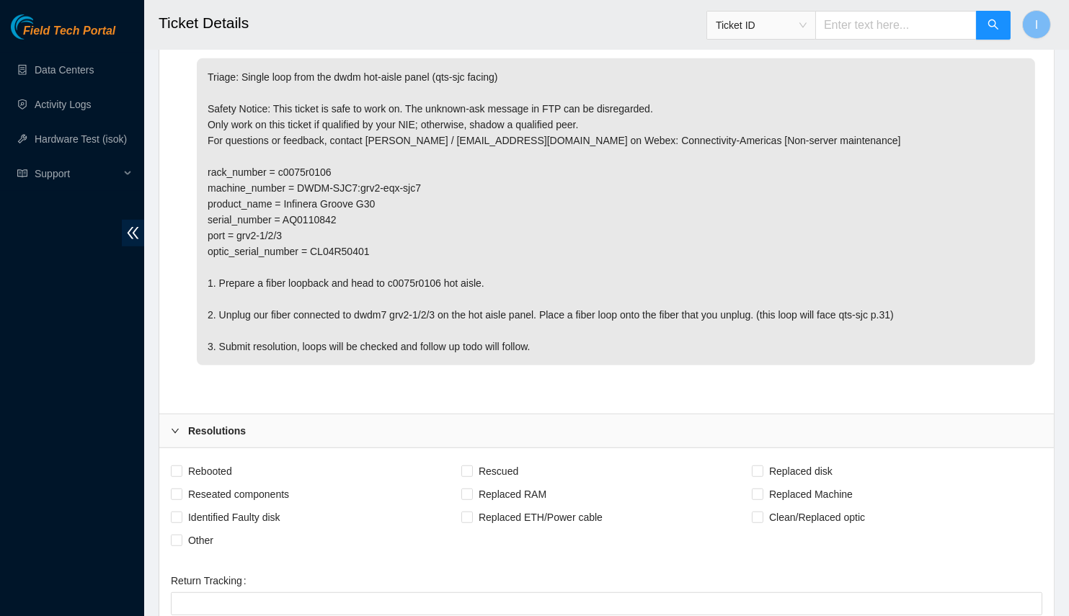
scroll to position [1847, 0]
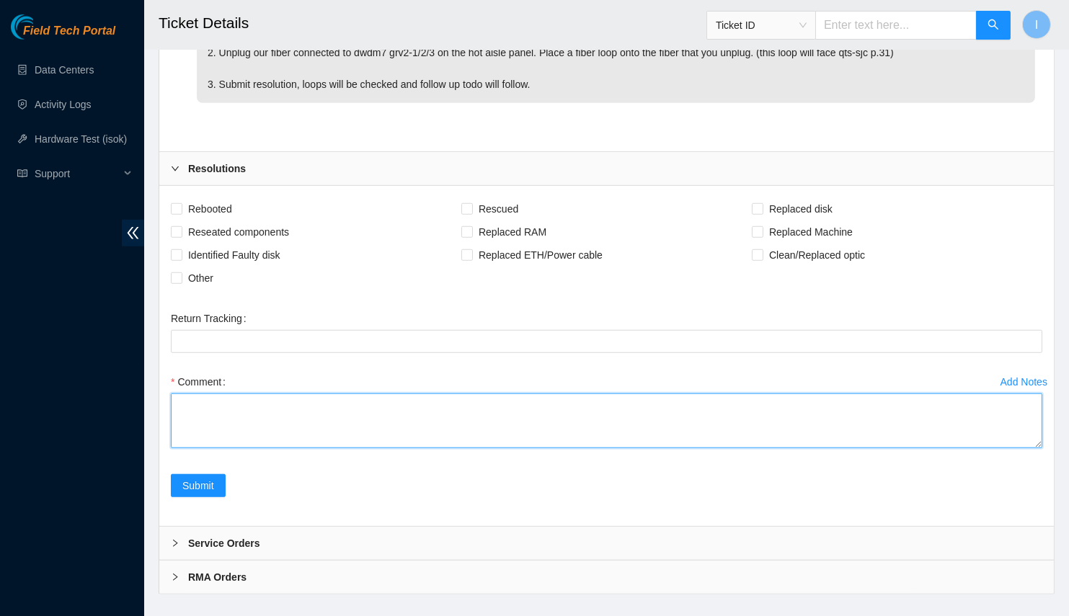
click at [503, 406] on textarea "Comment" at bounding box center [607, 421] width 872 height 55
paste textarea "Unplugged Scoped and cleaned loopback Connected loopback to dwdm7 grv2-1/2/3 on…"
drag, startPoint x: 1032, startPoint y: 433, endPoint x: 962, endPoint y: 520, distance: 111.4
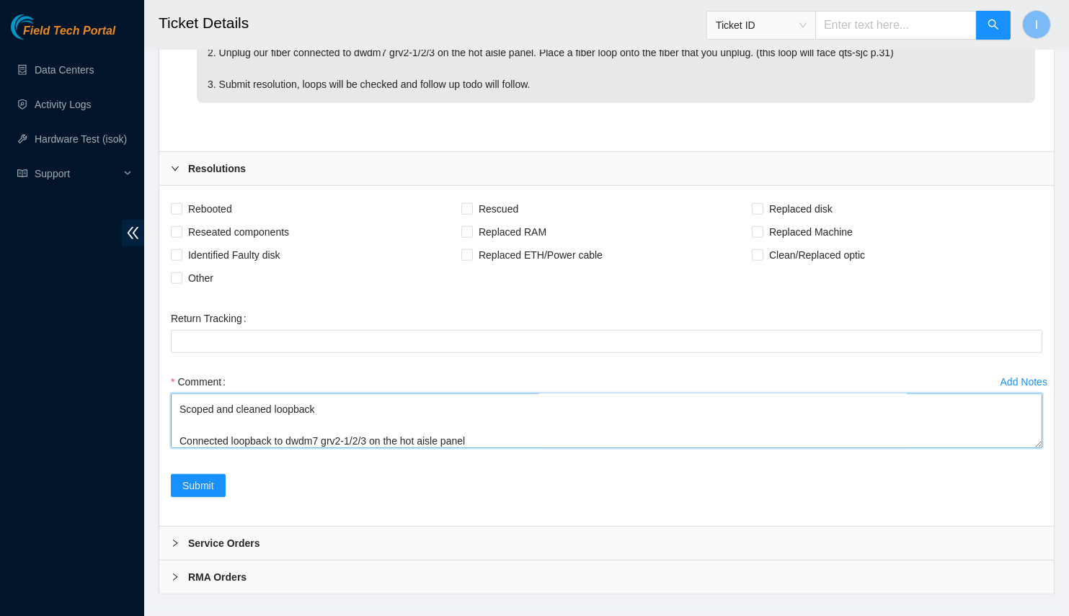
scroll to position [0, 0]
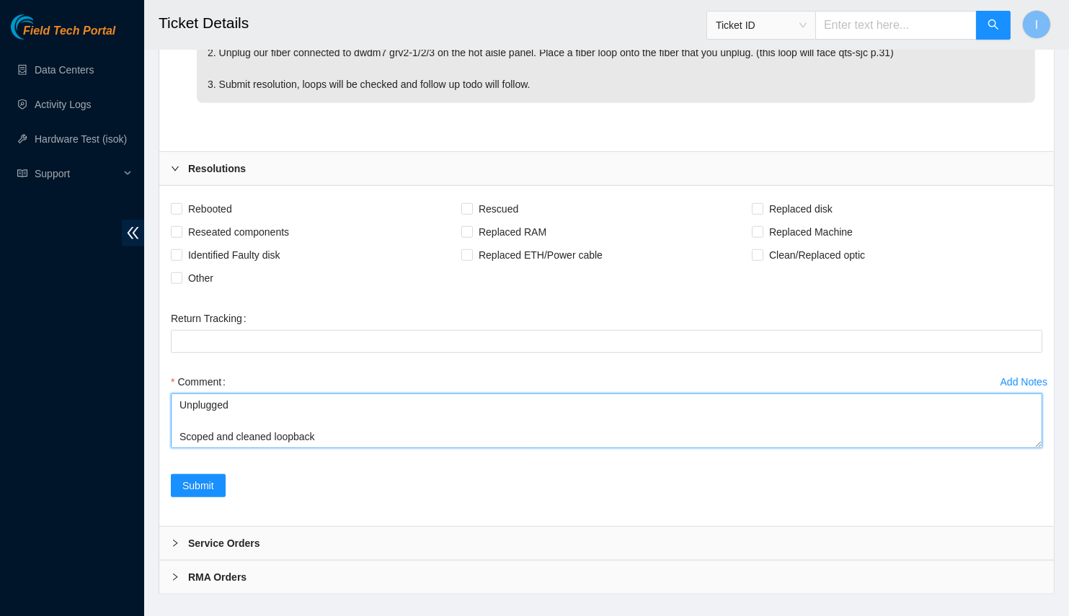
drag, startPoint x: 1036, startPoint y: 429, endPoint x: 1055, endPoint y: 574, distance: 146.2
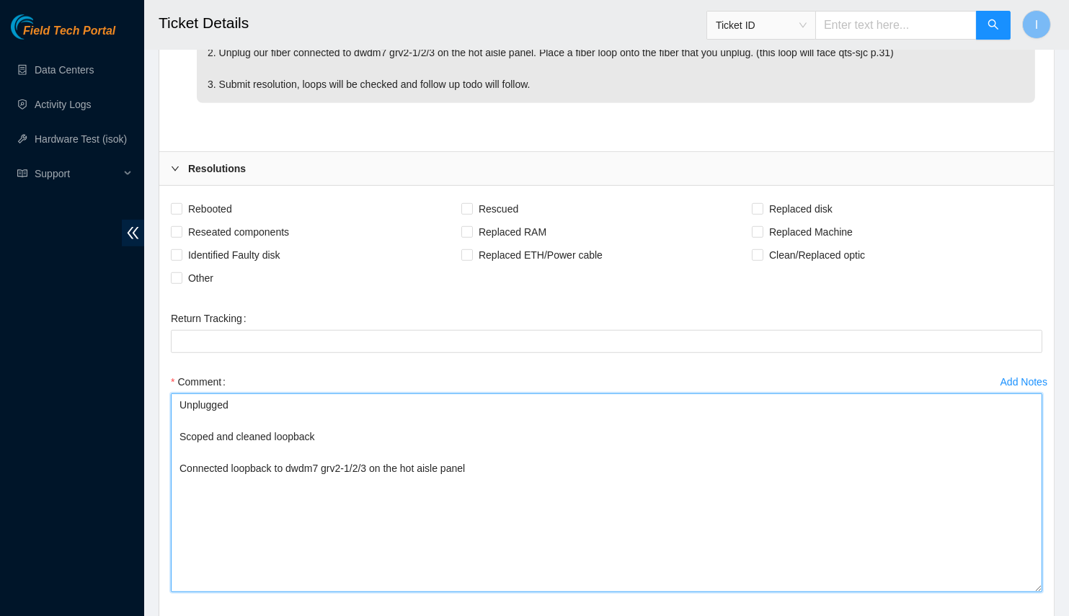
click at [829, 472] on textarea "Unplugged Scoped and cleaned loopback Connected loopback to dwdm7 grv2-1/2/3 on…" at bounding box center [607, 493] width 872 height 199
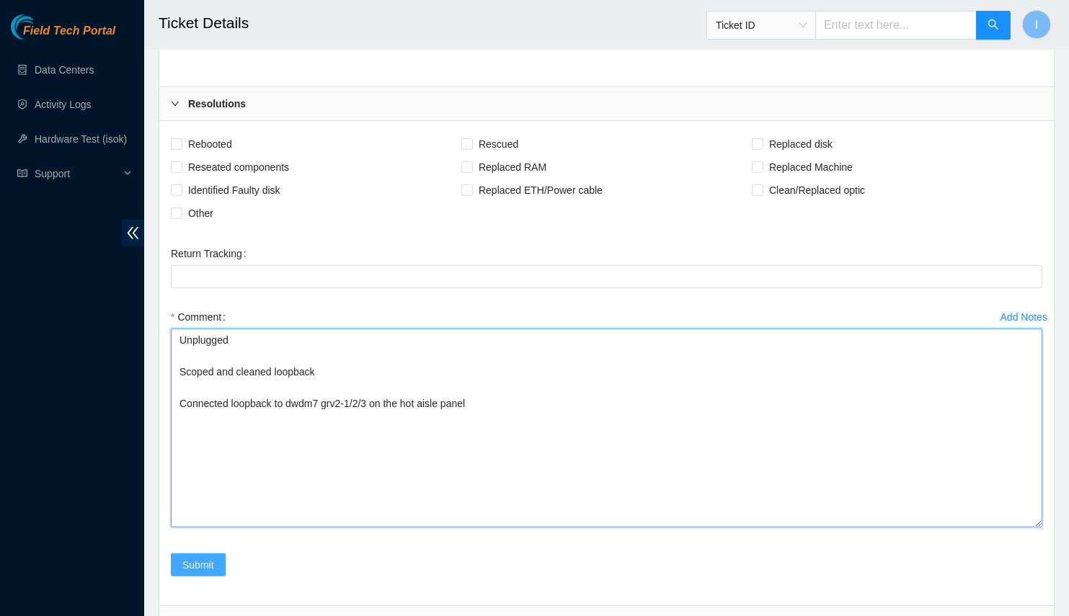
type textarea "Unplugged Scoped and cleaned loopback Connected loopback to dwdm7 grv2-1/2/3 on…"
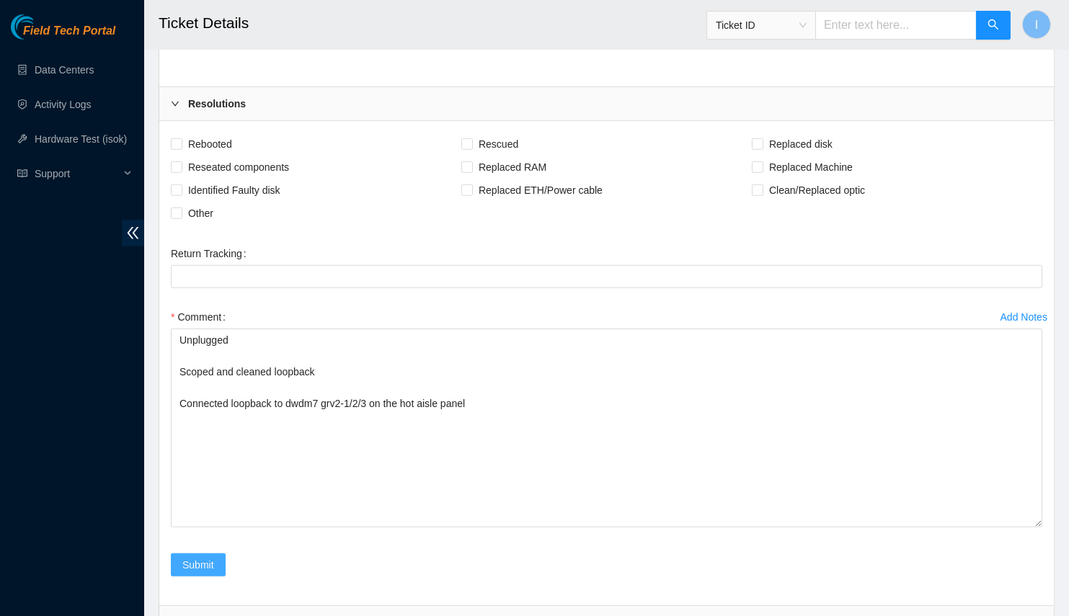
click at [185, 557] on span "Submit" at bounding box center [198, 565] width 32 height 16
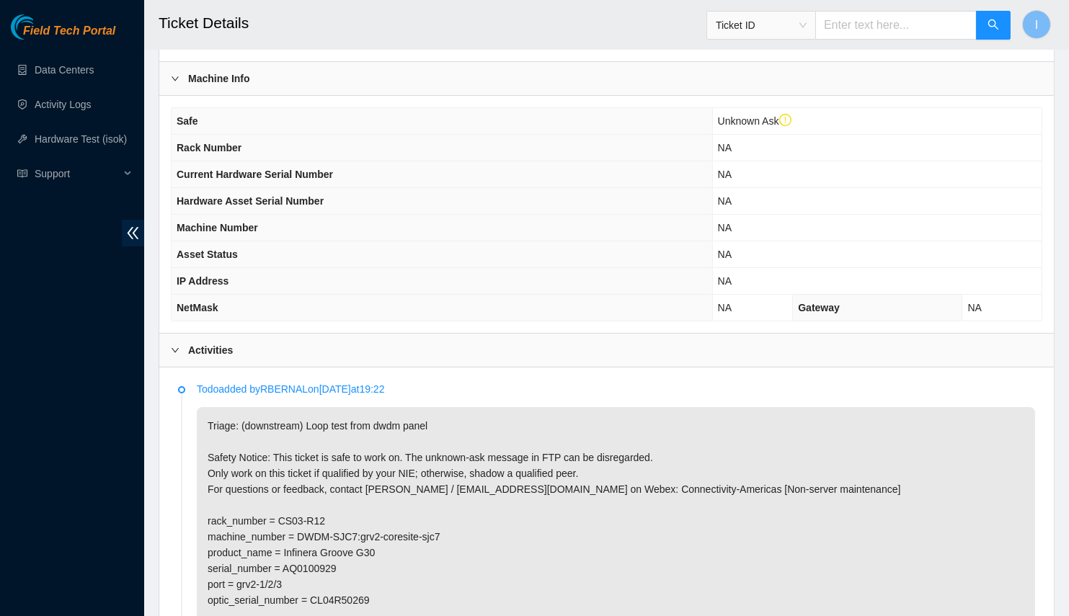
scroll to position [347, 0]
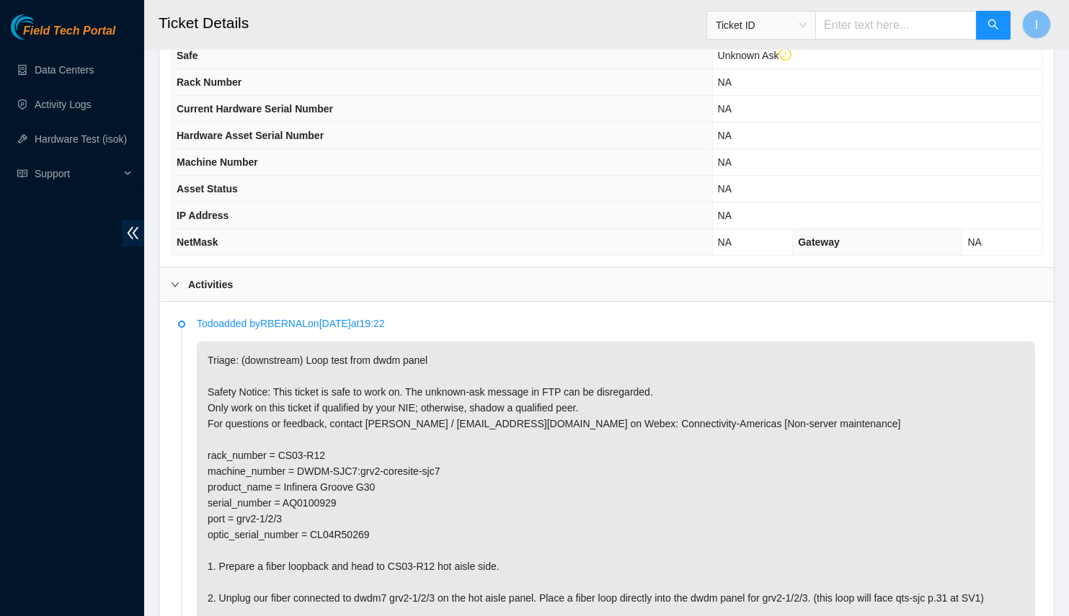
click at [291, 316] on p "Todo added by RBERNAL on [DATE] 19:22" at bounding box center [616, 324] width 838 height 16
copy p "RBERNAL"
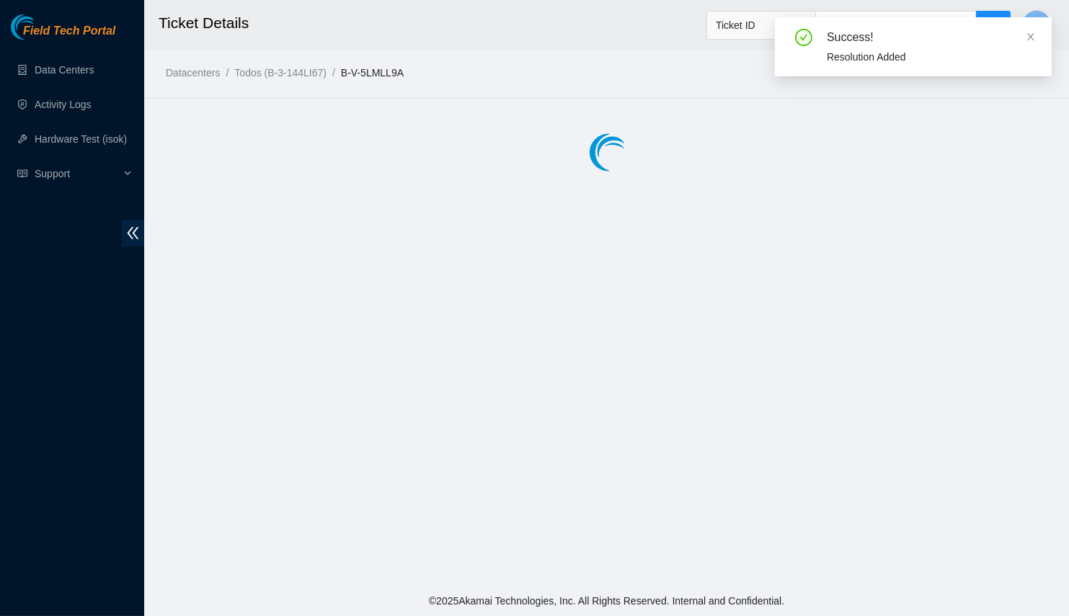
scroll to position [0, 0]
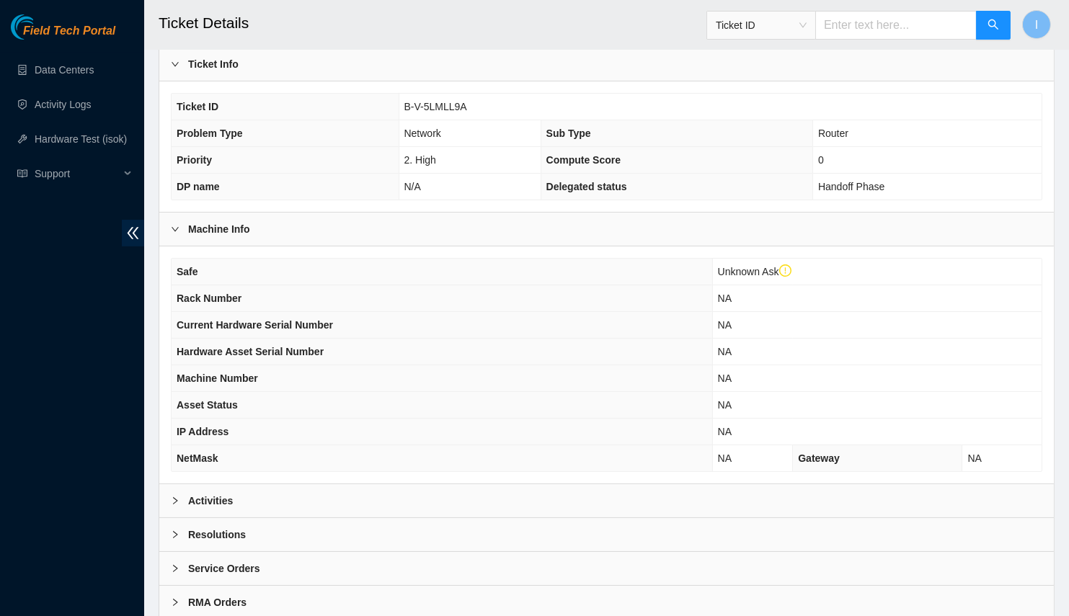
click at [343, 497] on div "Activities" at bounding box center [606, 500] width 895 height 33
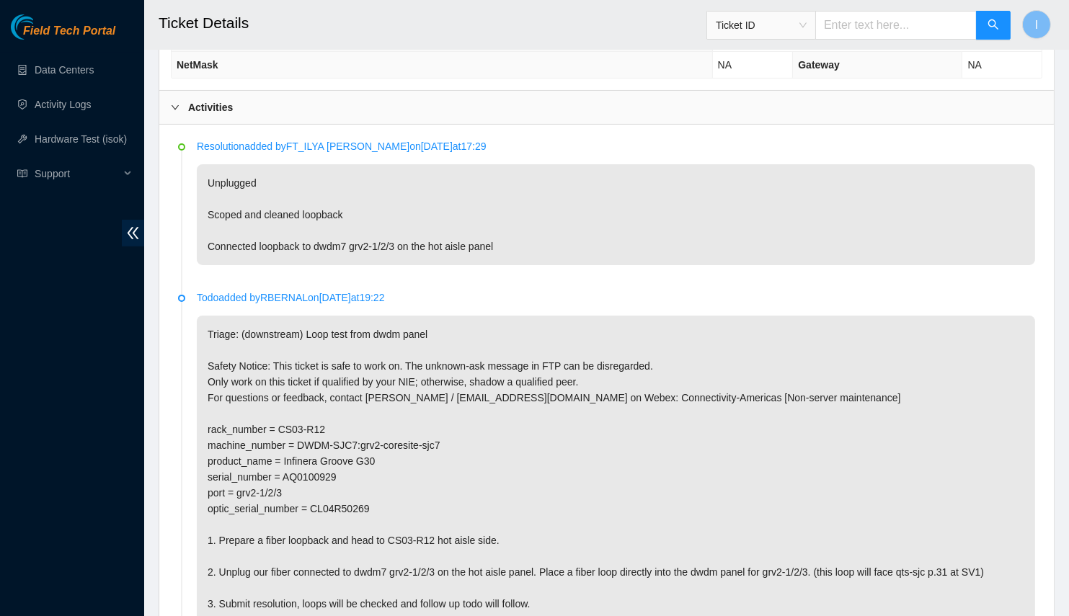
scroll to position [720, 0]
